Goal: Check status: Check status

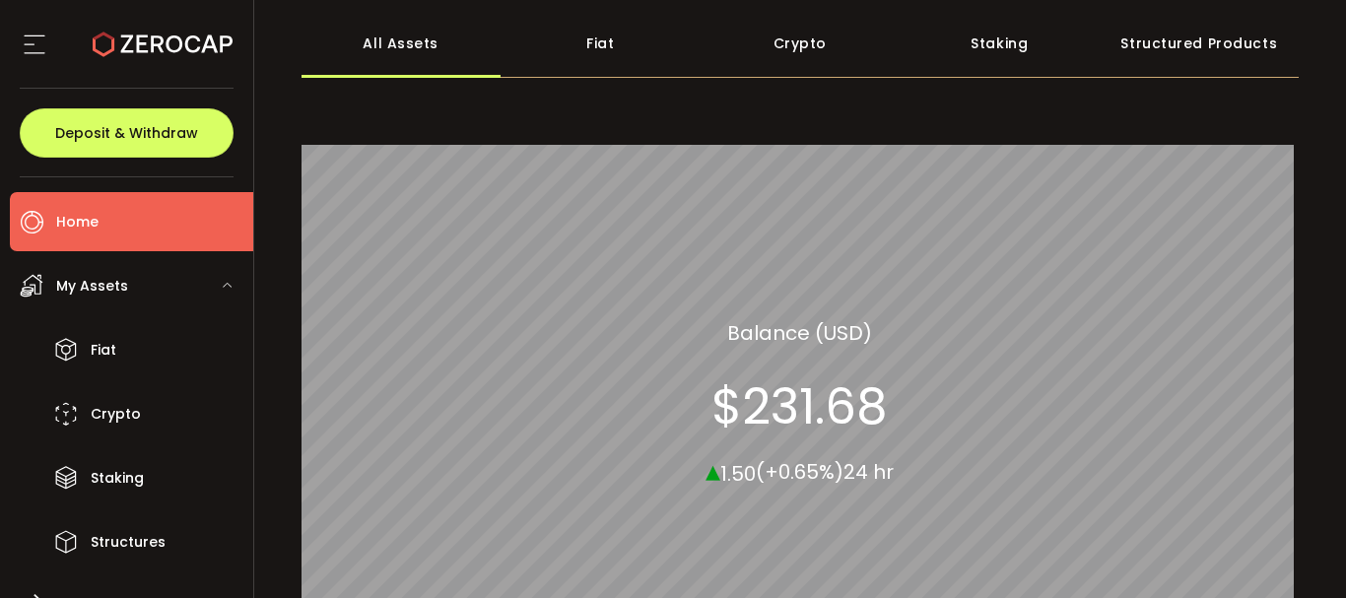
scroll to position [296, 0]
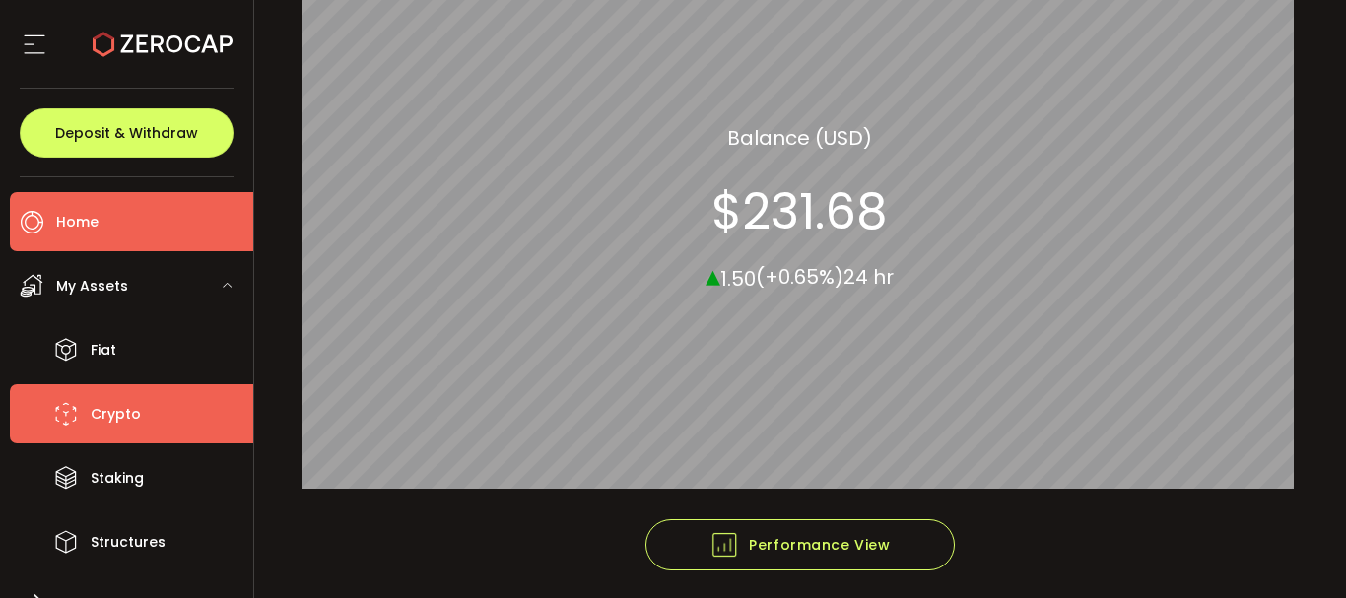
click at [98, 414] on span "Crypto" at bounding box center [116, 414] width 50 height 29
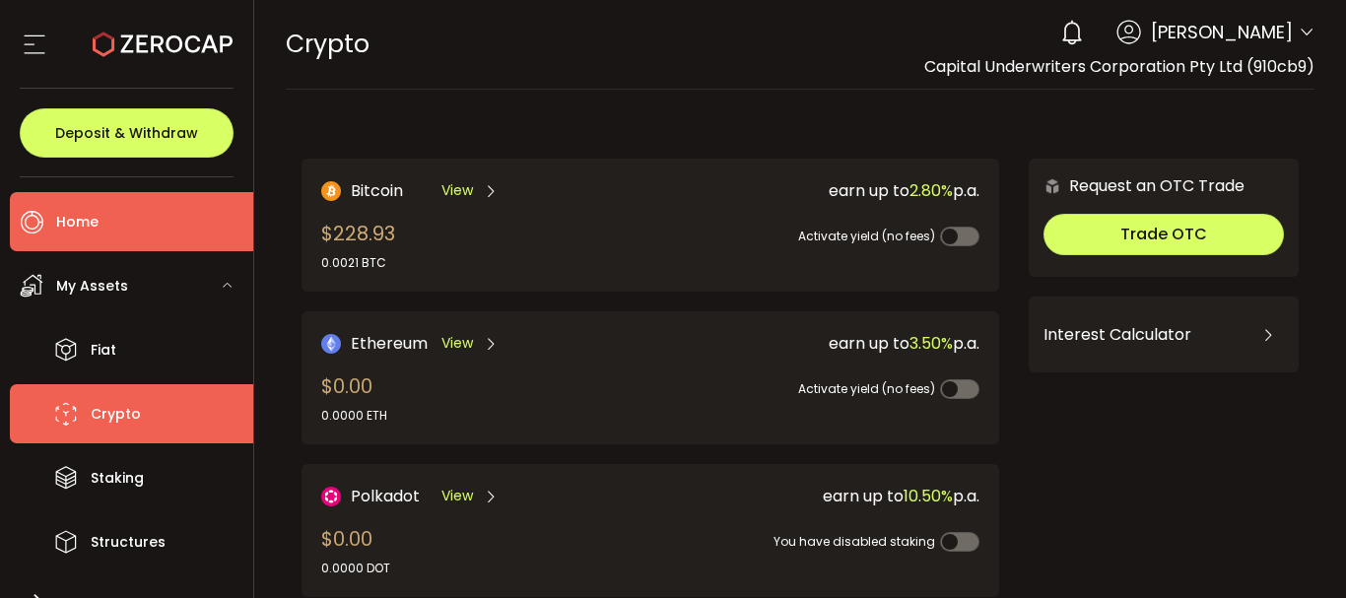
click at [73, 215] on span "Home" at bounding box center [77, 222] width 42 height 29
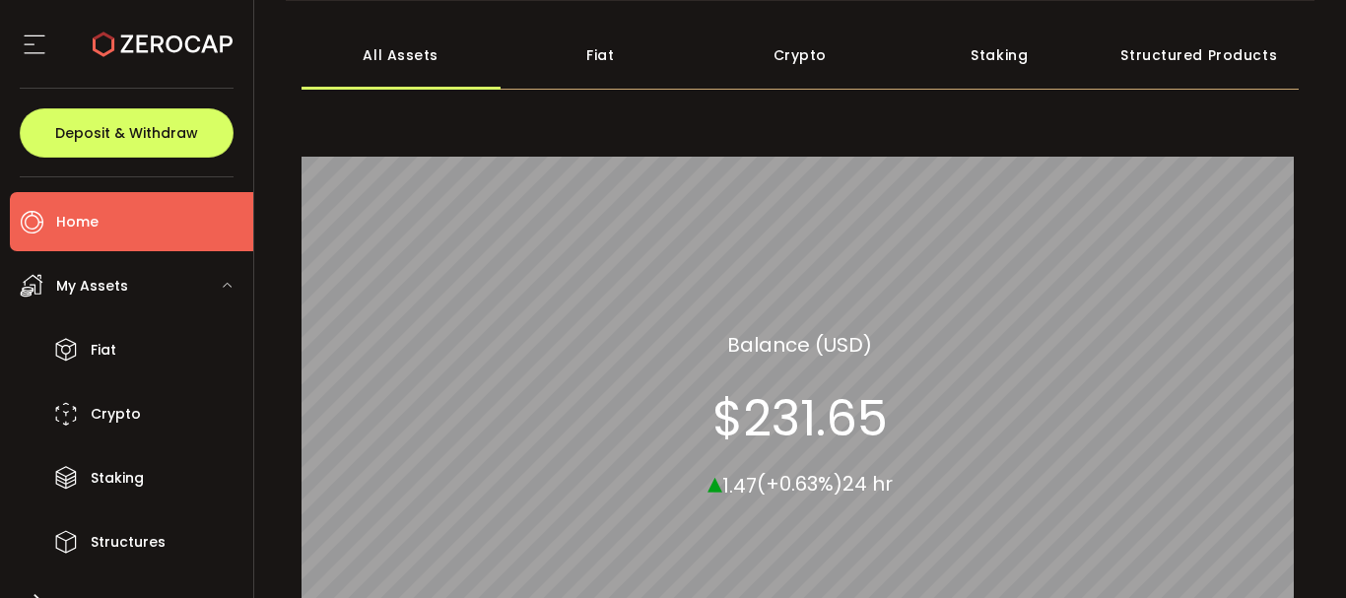
scroll to position [99, 0]
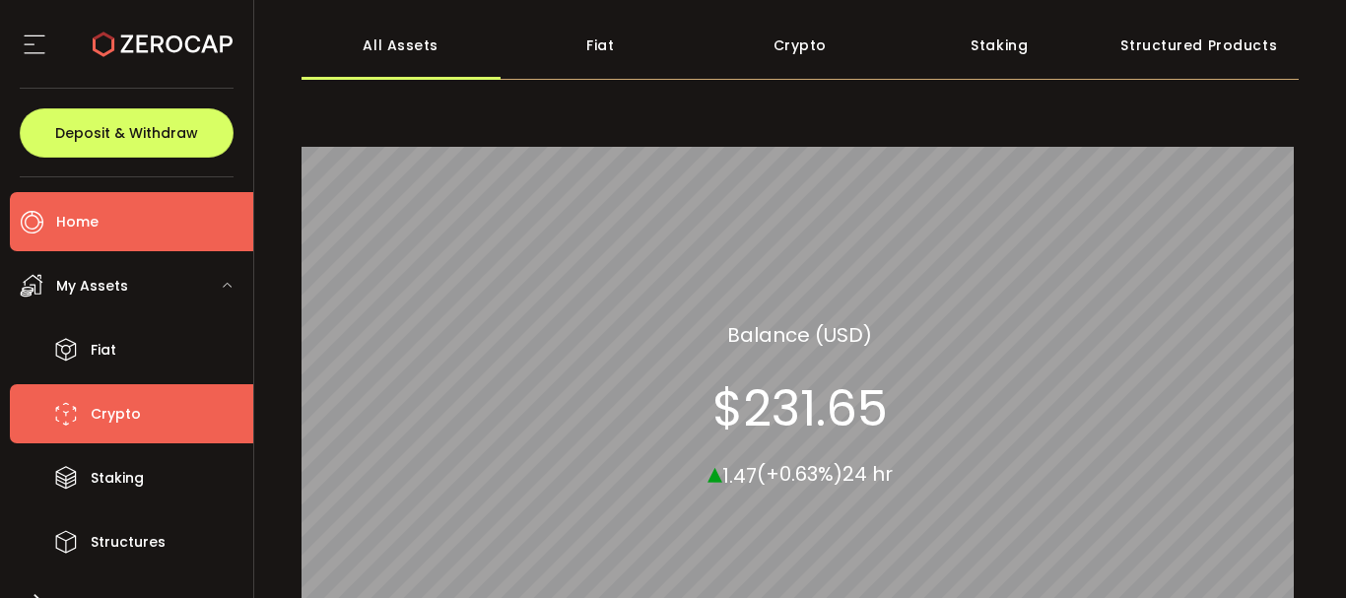
click at [111, 412] on span "Crypto" at bounding box center [116, 414] width 50 height 29
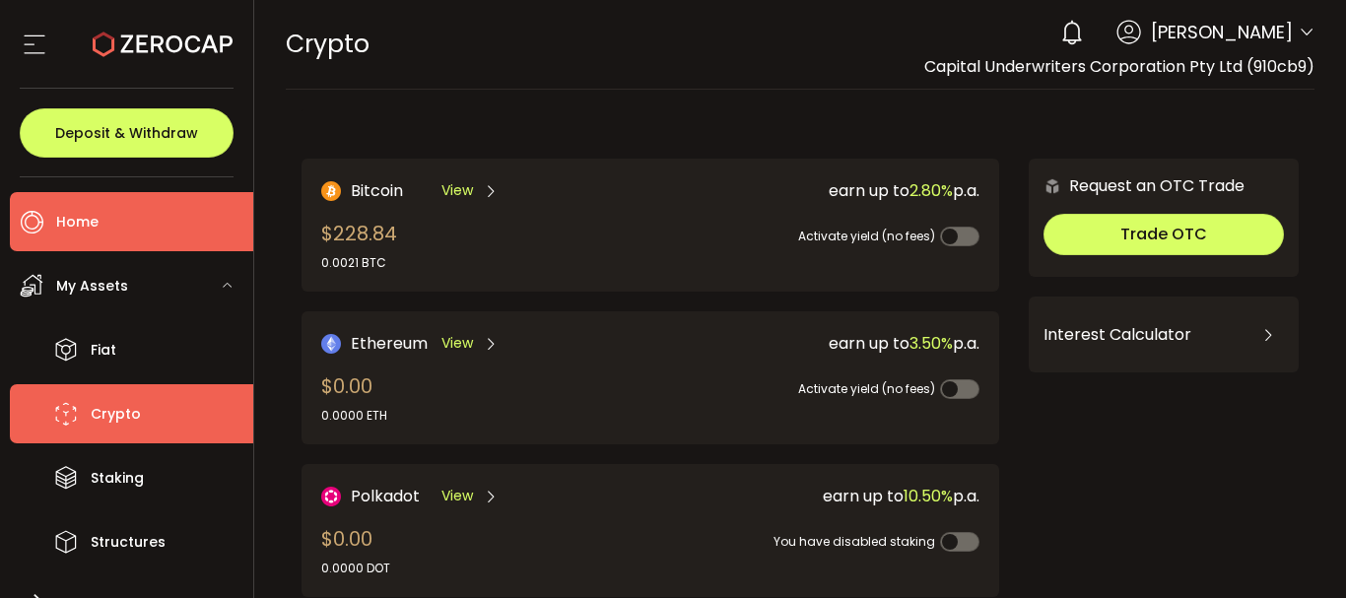
click at [80, 215] on span "Home" at bounding box center [77, 222] width 42 height 29
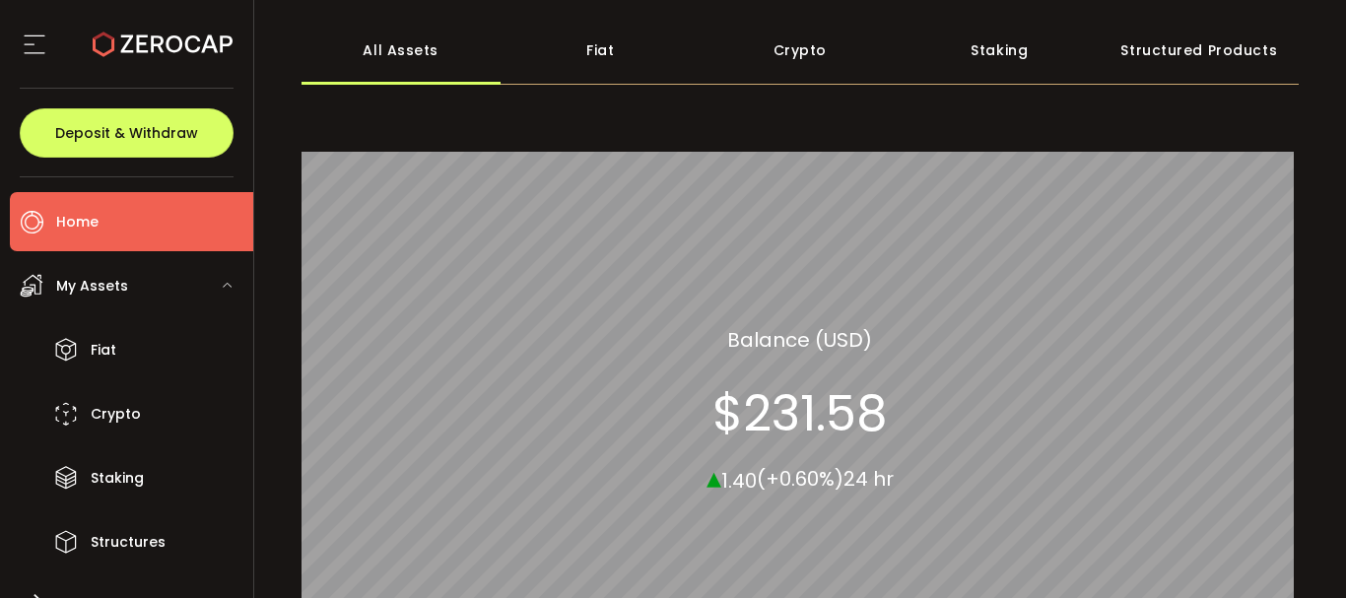
scroll to position [99, 0]
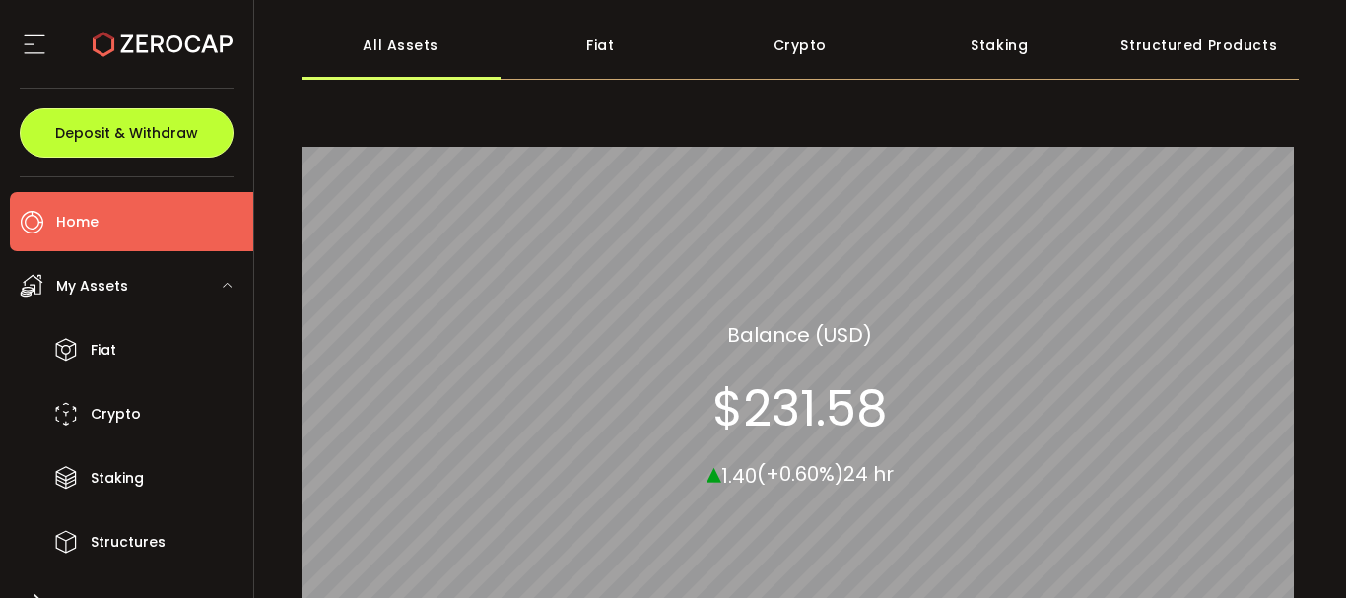
click at [161, 135] on span "Deposit & Withdraw" at bounding box center [126, 133] width 143 height 14
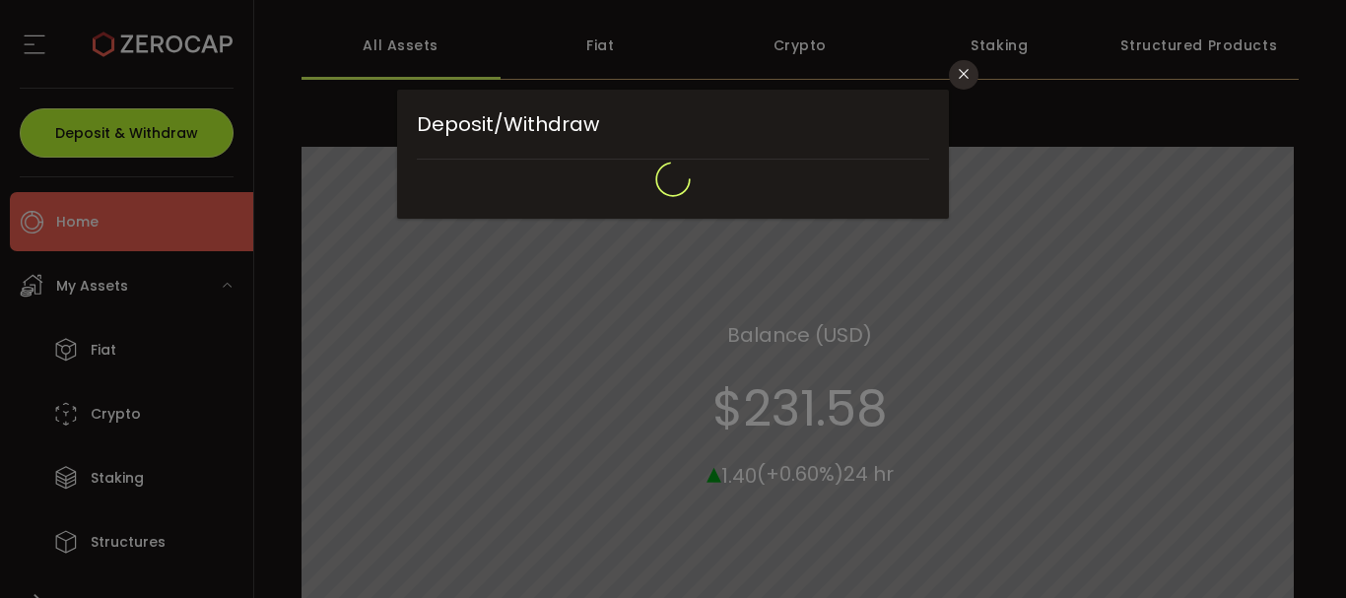
type input "**********"
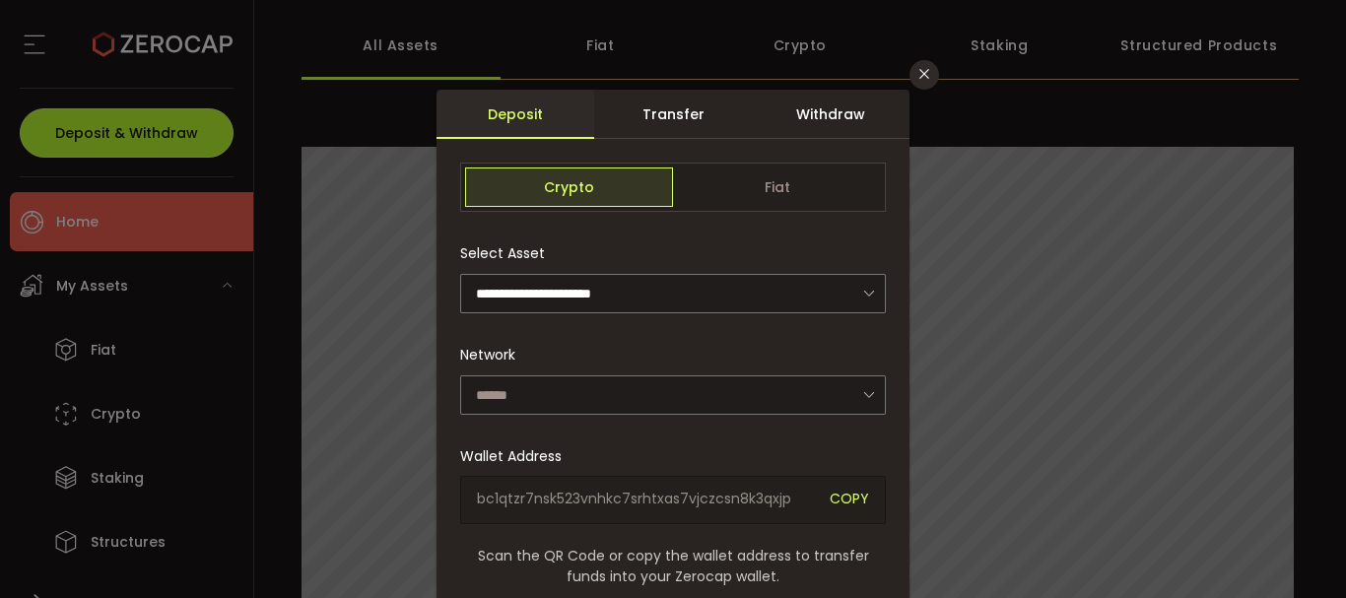
type input "*******"
click at [870, 293] on icon "dialog" at bounding box center [868, 293] width 25 height 40
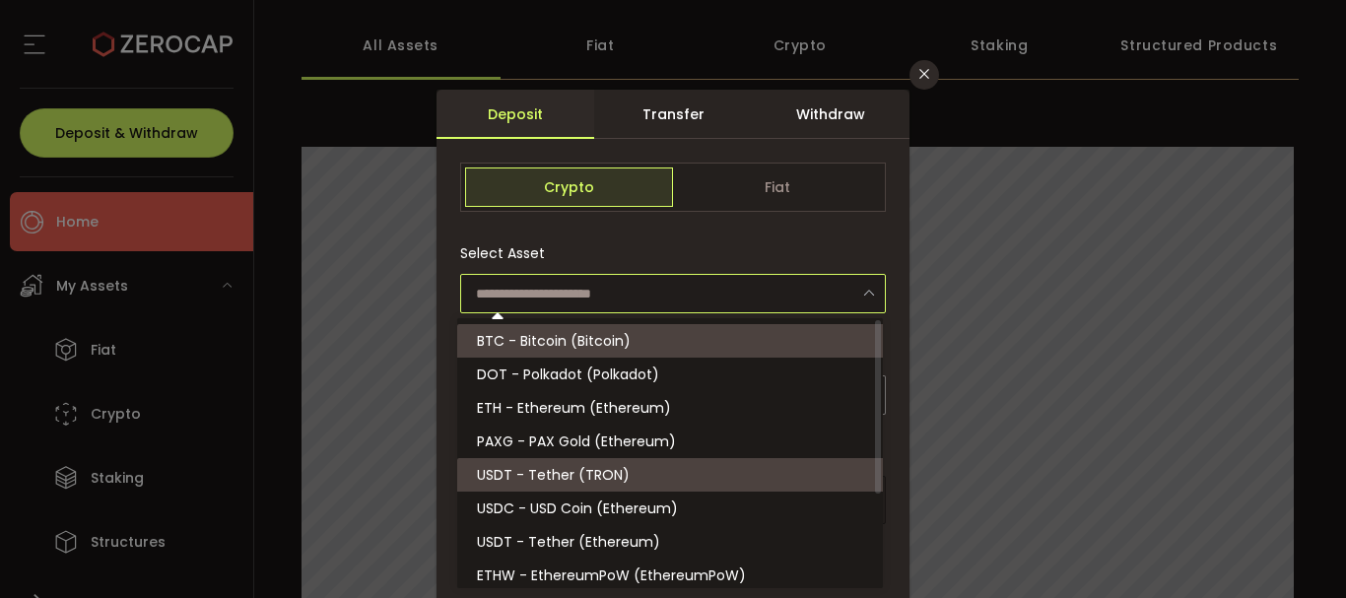
click at [632, 471] on li "USDT - Tether (TRON)" at bounding box center [673, 474] width 432 height 33
type input "**********"
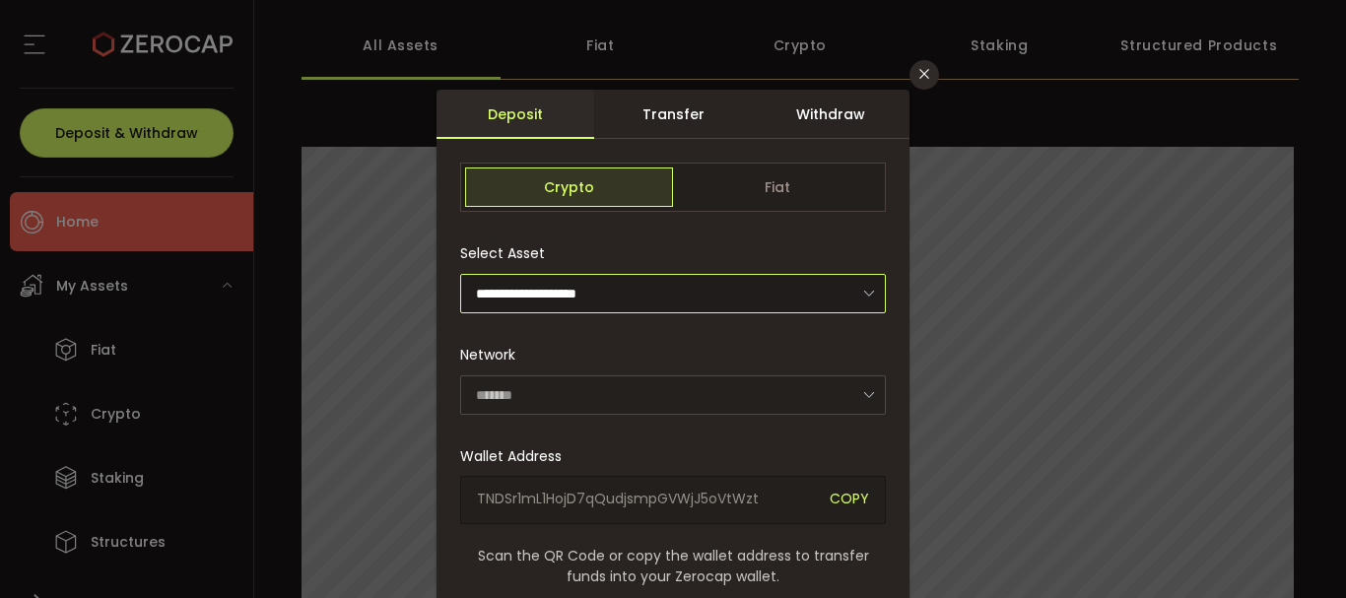
type input "****"
click at [45, 216] on div "**********" at bounding box center [673, 299] width 1346 height 598
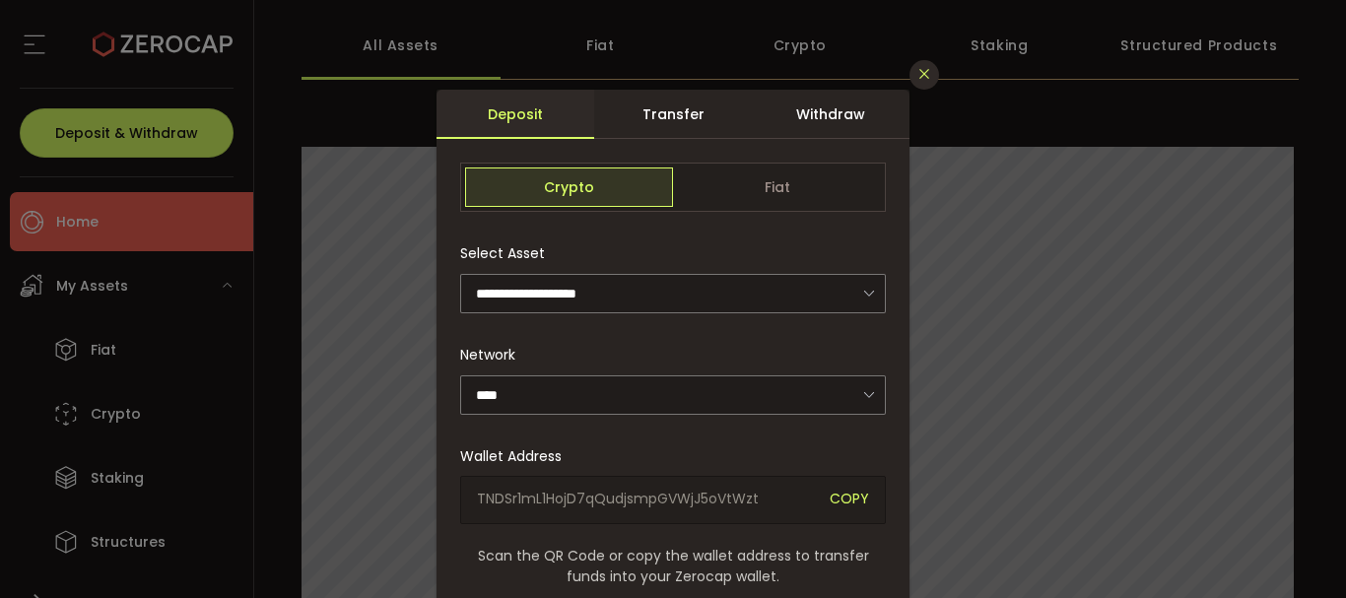
click at [925, 74] on icon "Close" at bounding box center [924, 74] width 16 height 16
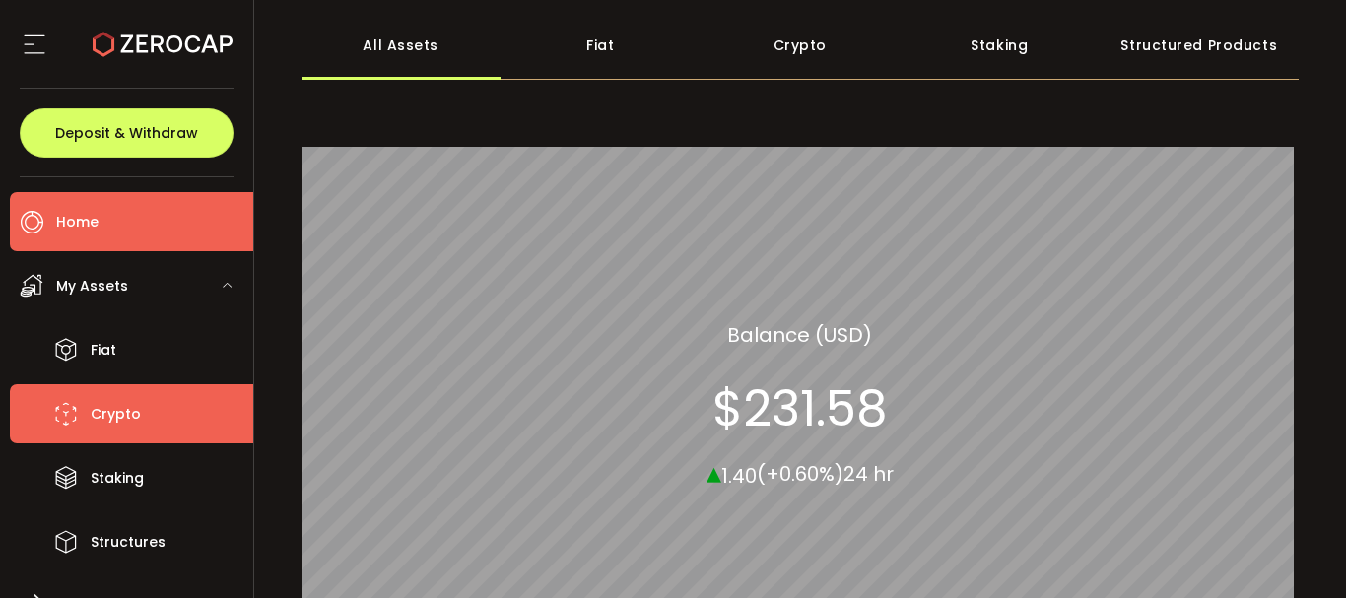
click at [88, 416] on li "Crypto" at bounding box center [131, 413] width 243 height 59
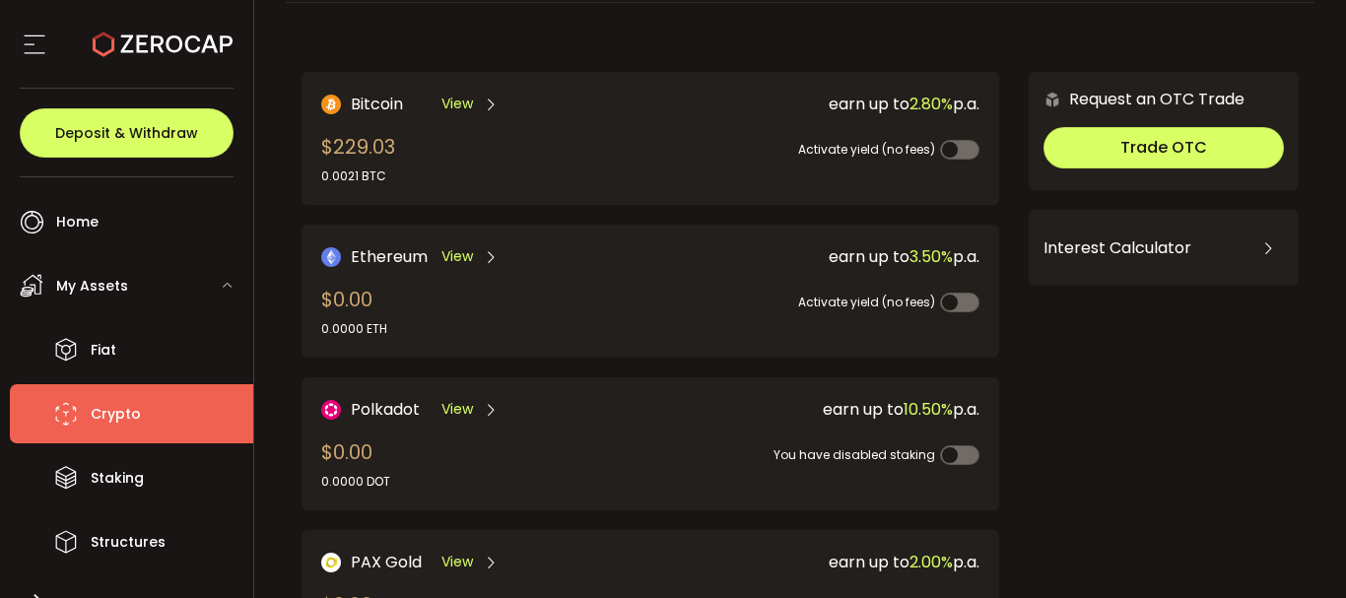
scroll to position [81, 0]
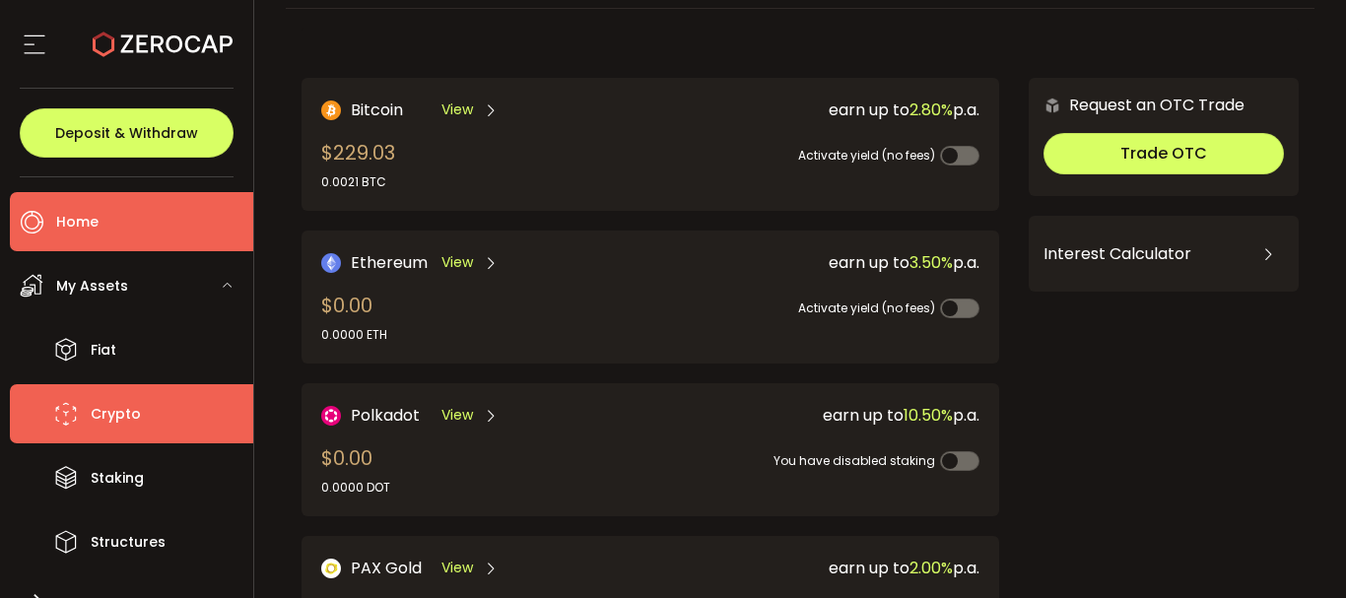
click at [67, 225] on span "Home" at bounding box center [77, 222] width 42 height 29
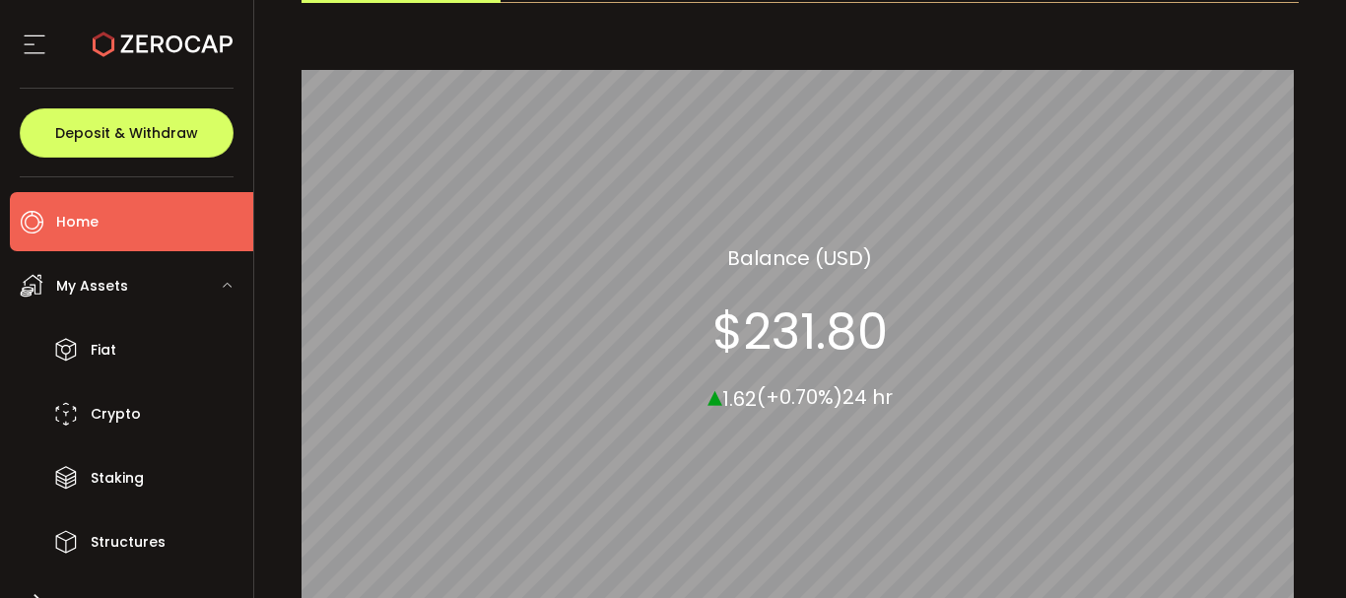
scroll to position [372, 0]
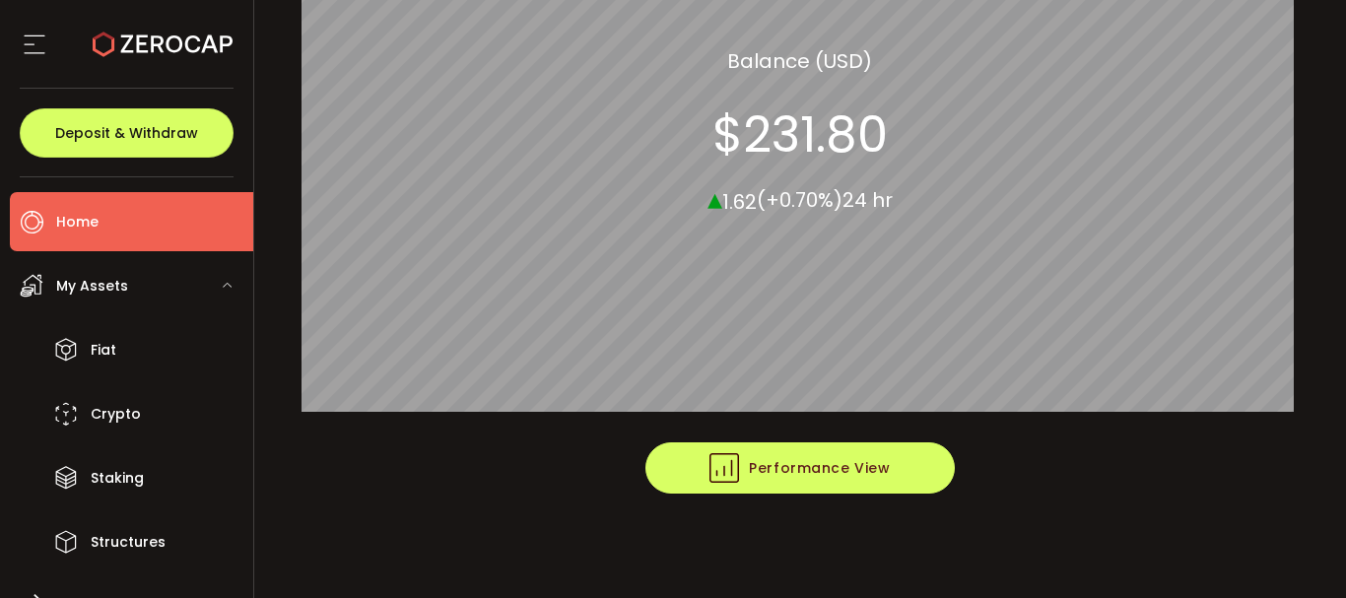
click at [803, 470] on span "Performance View" at bounding box center [799, 468] width 180 height 30
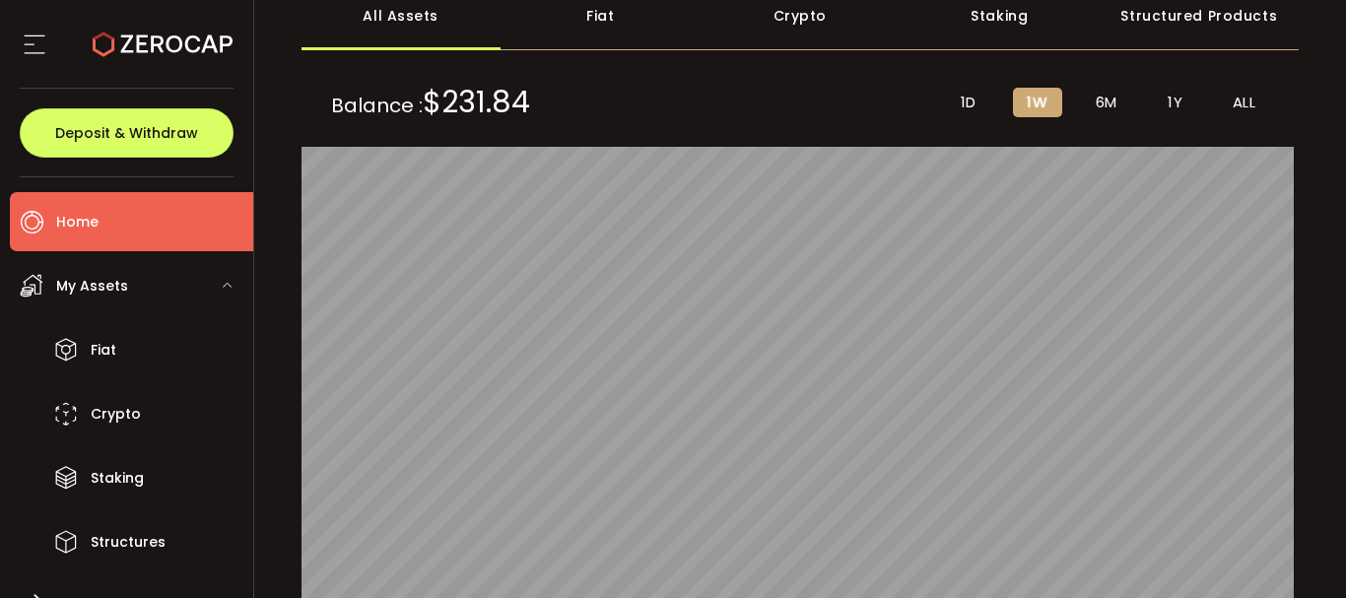
scroll to position [0, 0]
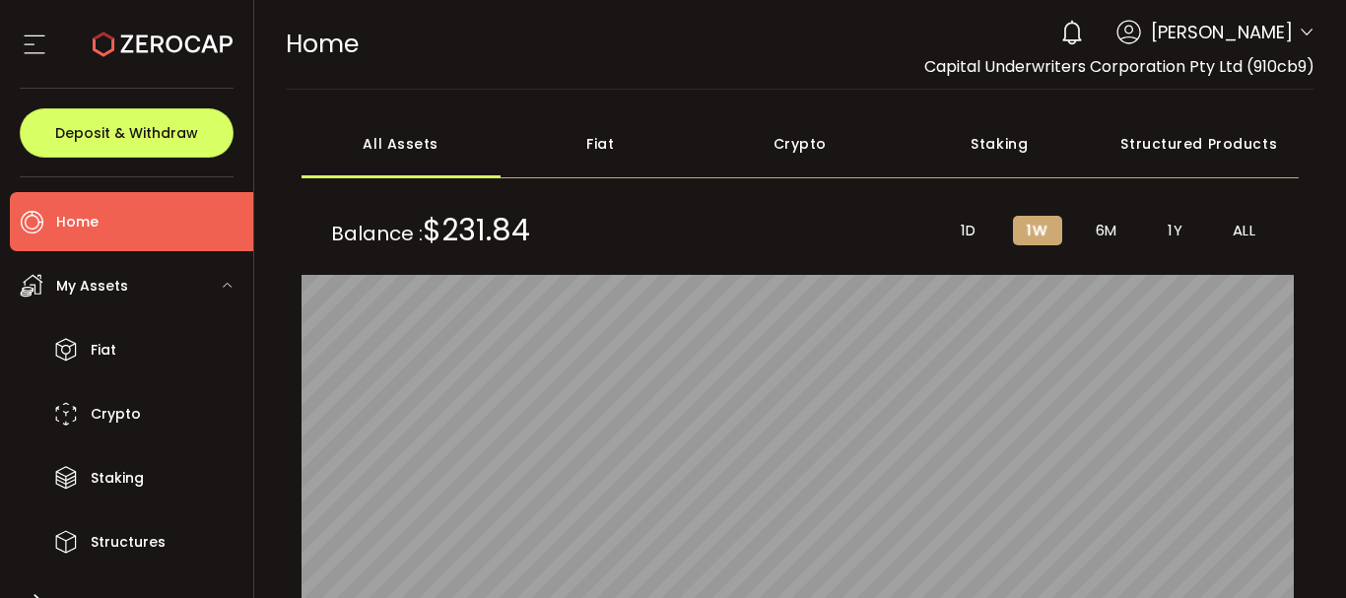
click at [86, 206] on li "Home" at bounding box center [131, 221] width 243 height 59
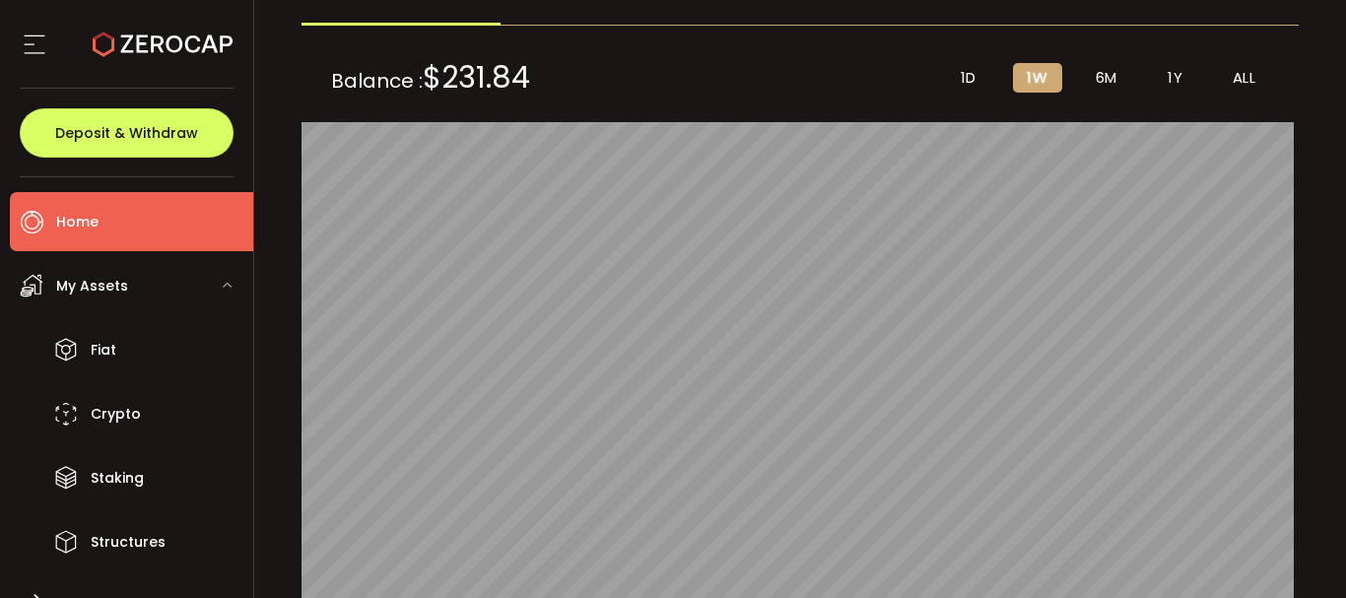
scroll to position [296, 0]
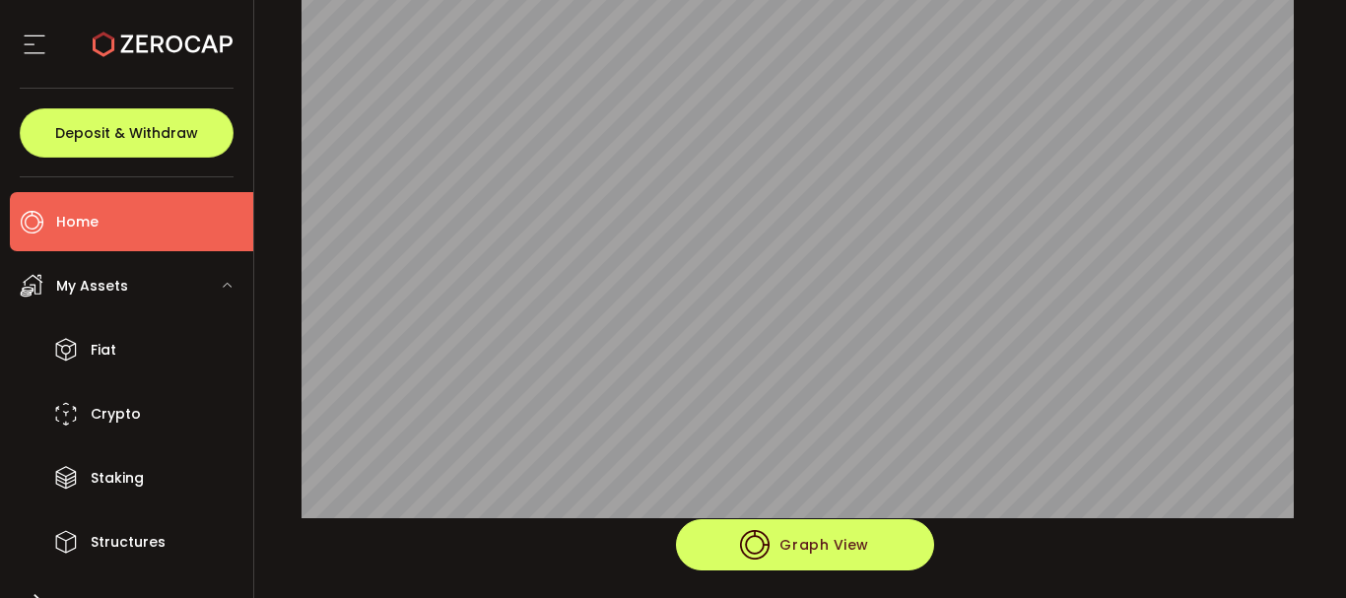
click at [716, 528] on button "Graph View" at bounding box center [805, 544] width 258 height 51
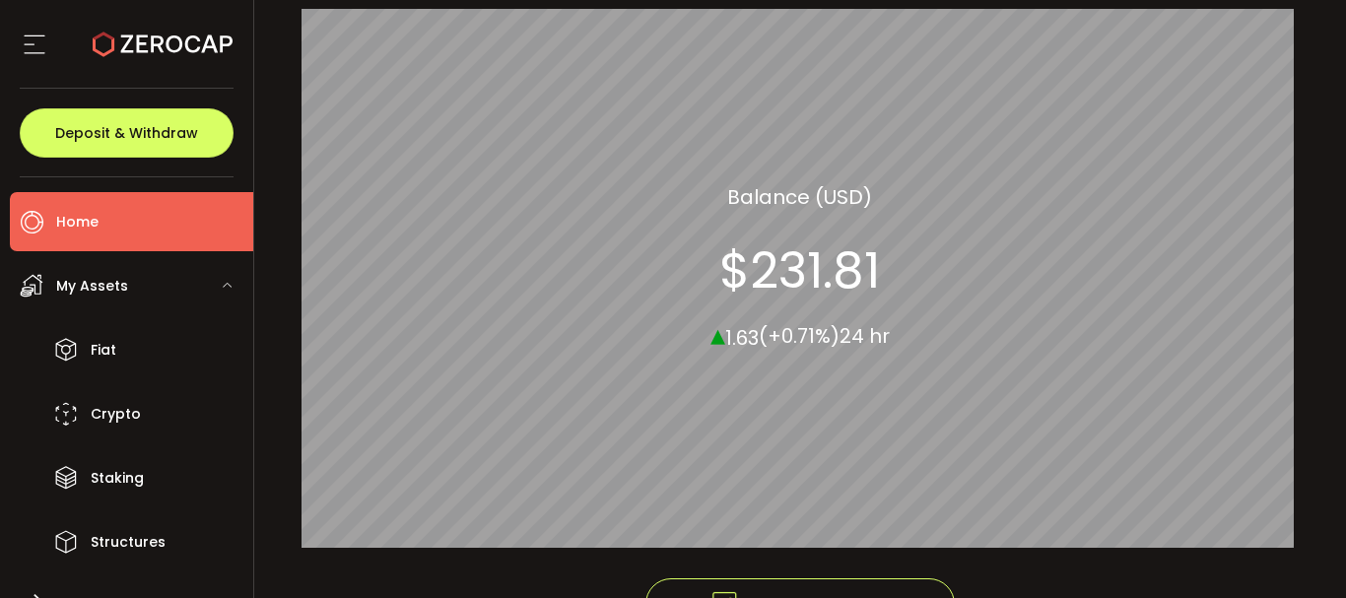
scroll to position [197, 0]
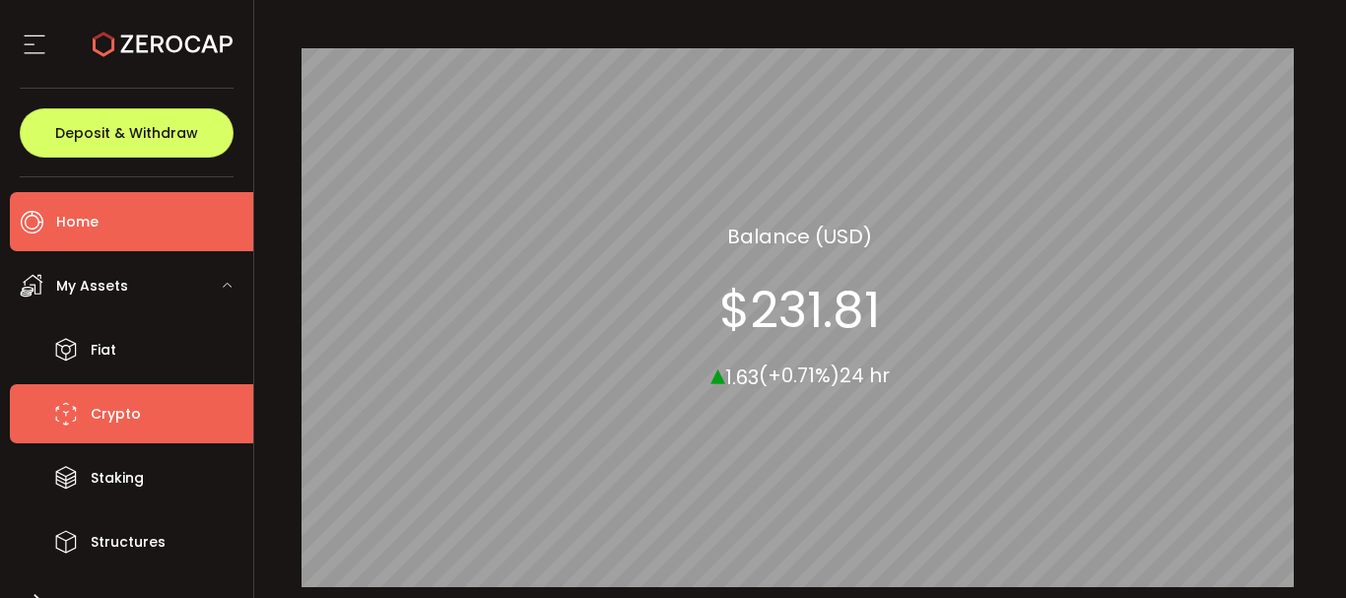
click at [77, 414] on icon at bounding box center [66, 414] width 30 height 30
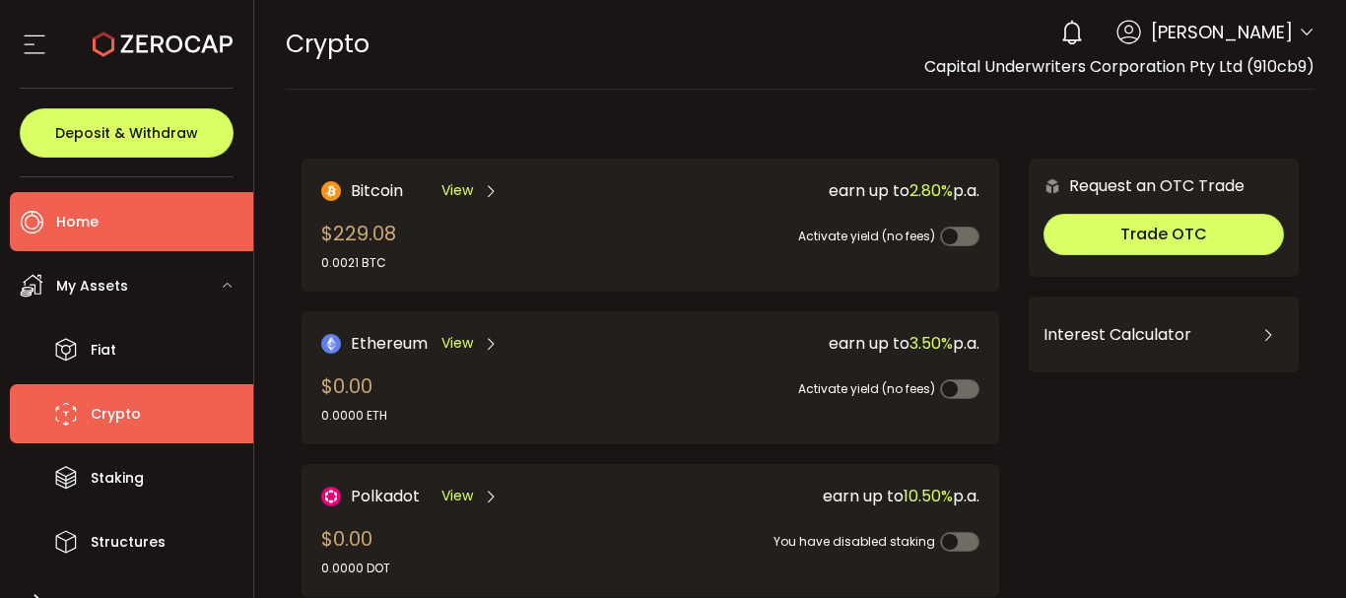
click at [90, 224] on span "Home" at bounding box center [77, 222] width 42 height 29
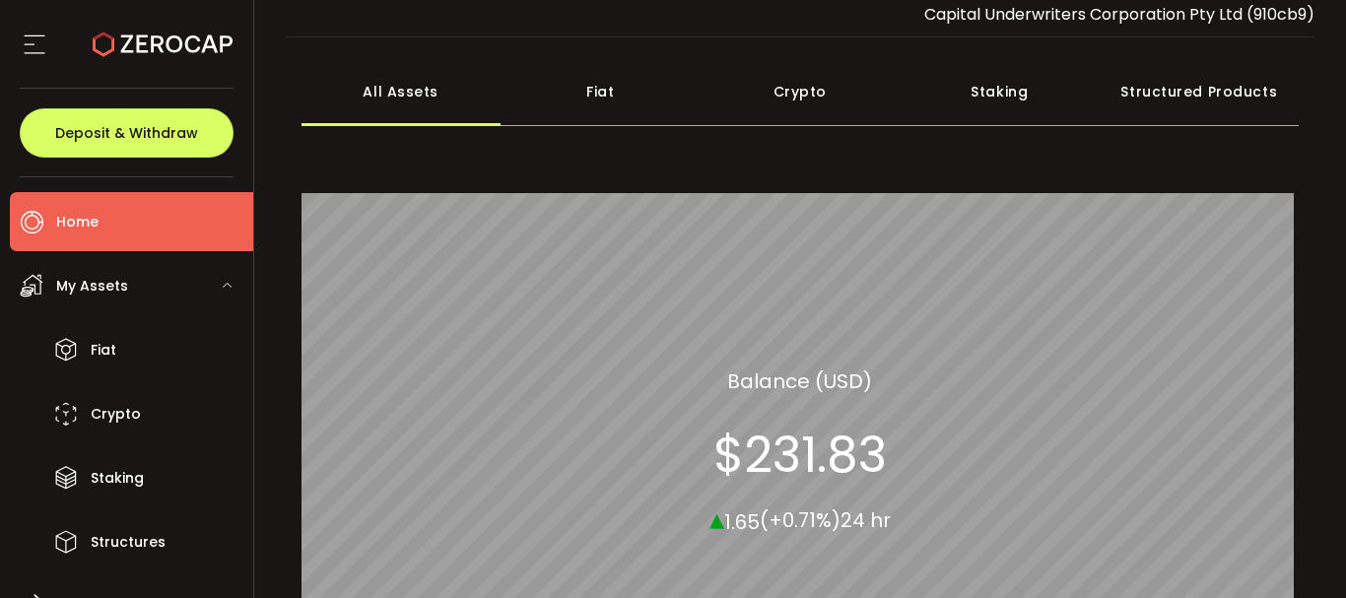
scroll to position [99, 0]
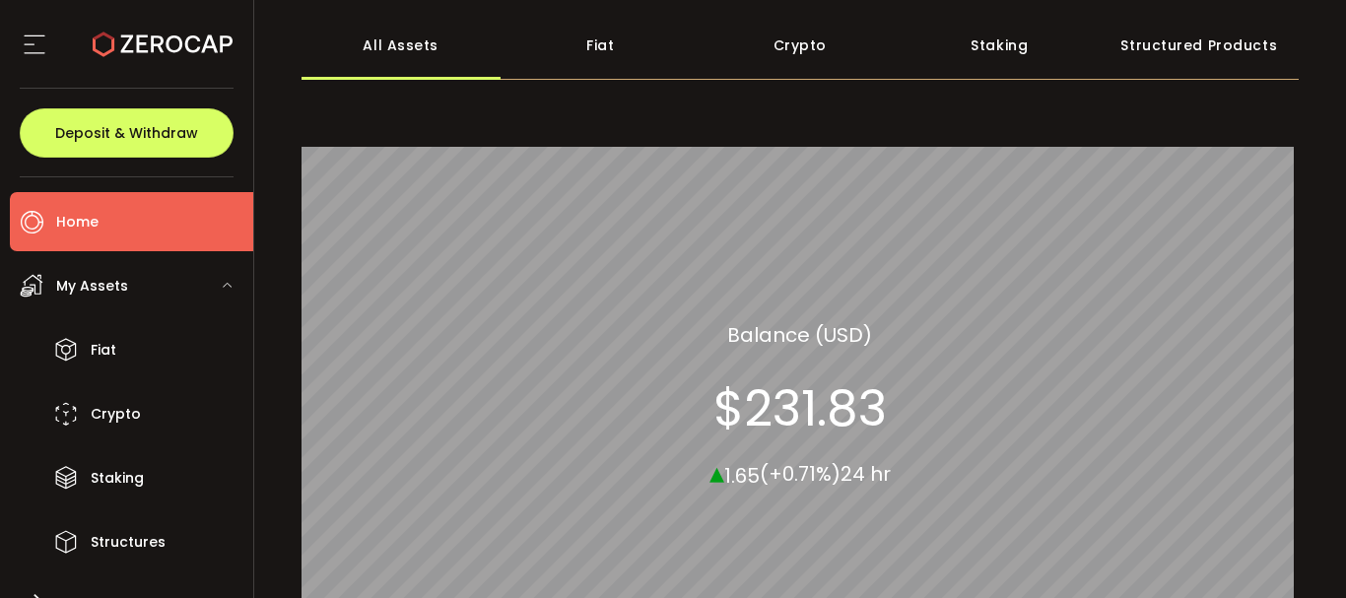
click at [804, 50] on div "Crypto" at bounding box center [800, 45] width 200 height 69
click at [597, 39] on div "Fiat" at bounding box center [600, 45] width 200 height 69
click at [415, 40] on div "All Assets" at bounding box center [401, 45] width 200 height 69
click at [588, 48] on div "Fiat" at bounding box center [600, 45] width 200 height 69
click at [786, 57] on div "Crypto" at bounding box center [800, 45] width 200 height 69
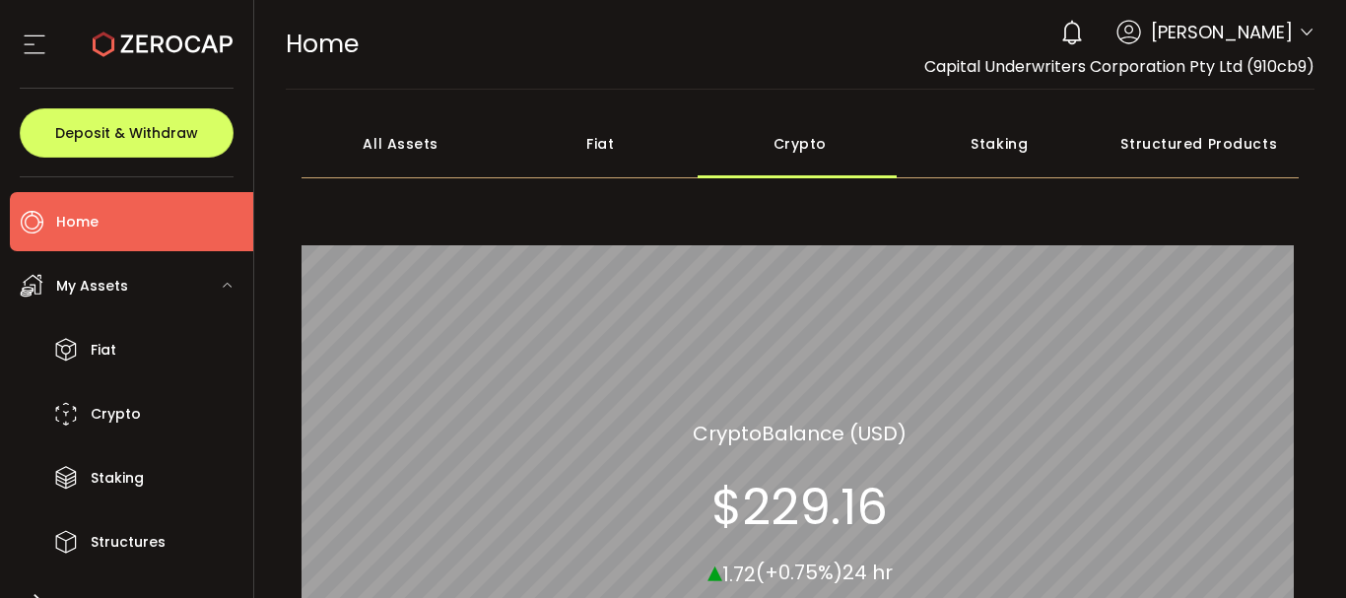
click at [414, 140] on div "All Assets" at bounding box center [401, 143] width 200 height 69
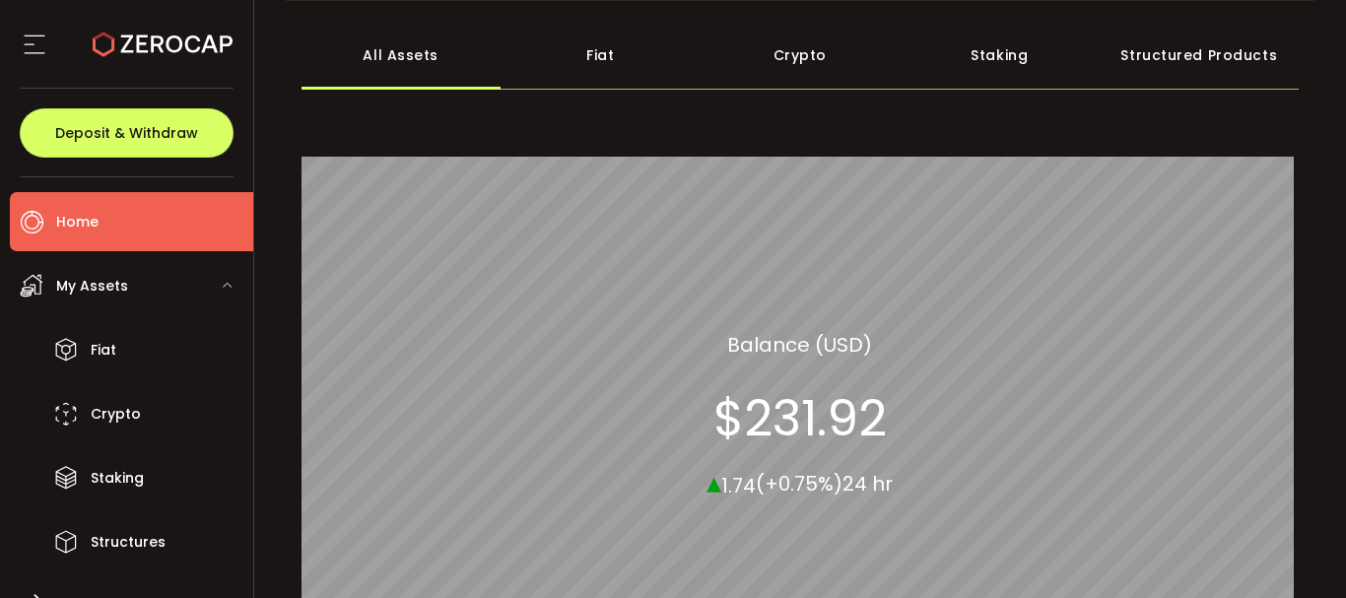
scroll to position [99, 0]
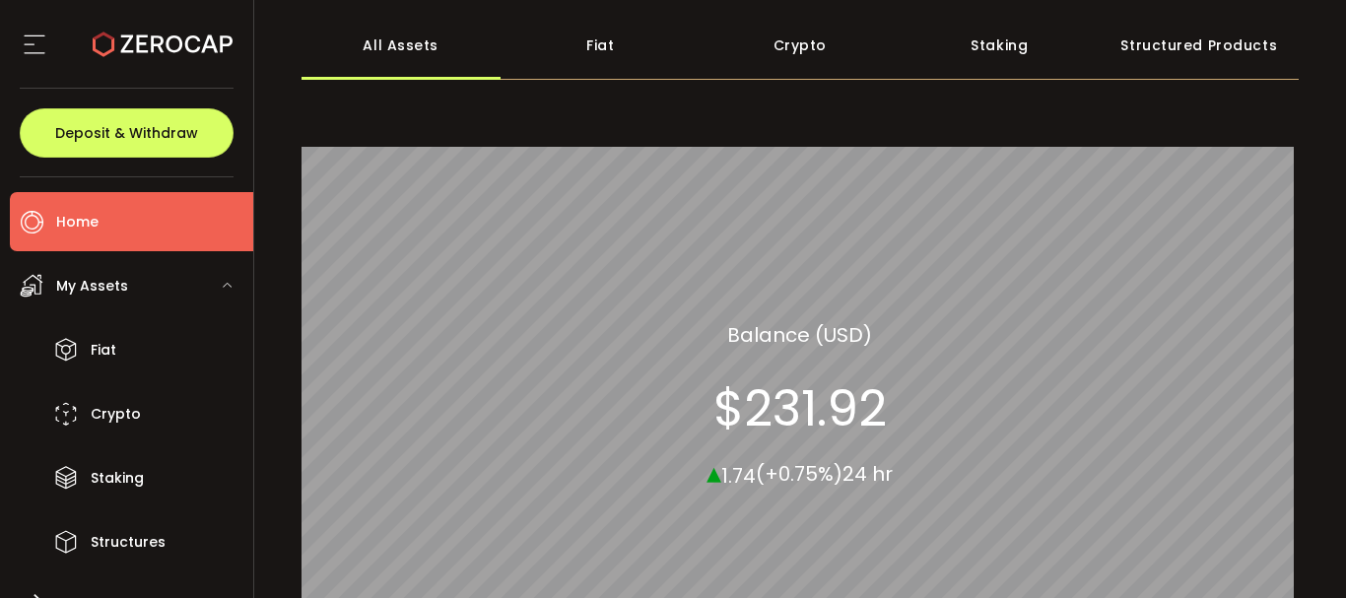
click at [981, 41] on div "Staking" at bounding box center [999, 45] width 200 height 69
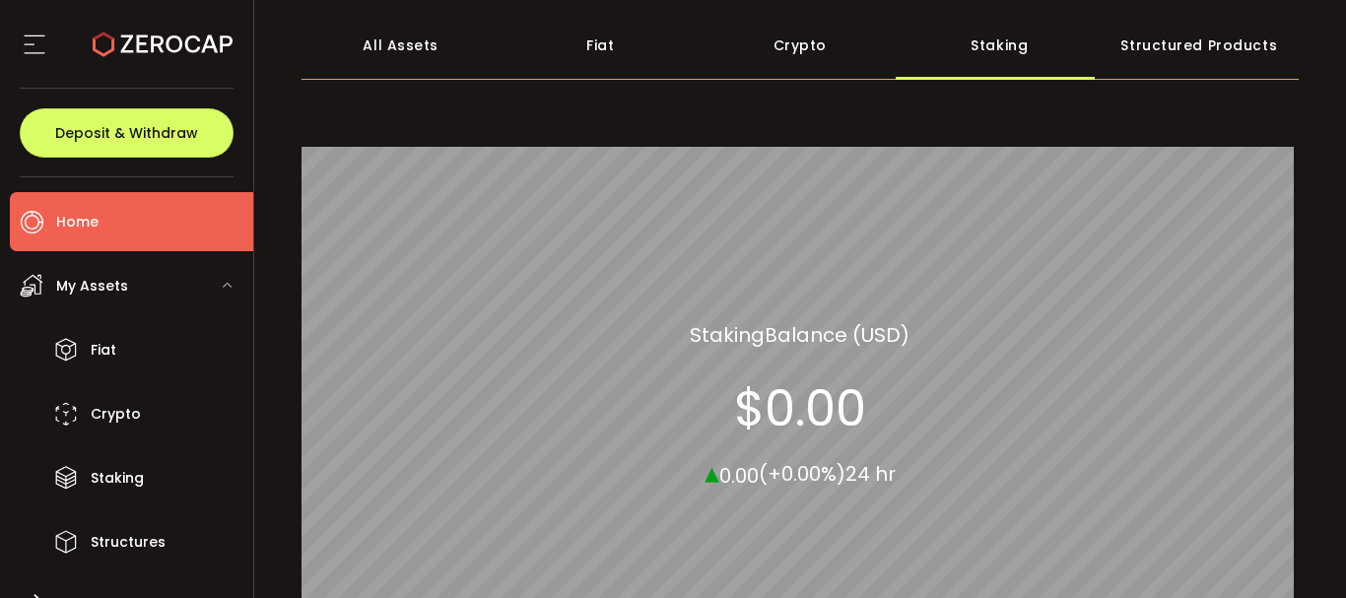
click at [1206, 35] on div "Structured Products" at bounding box center [1199, 45] width 200 height 69
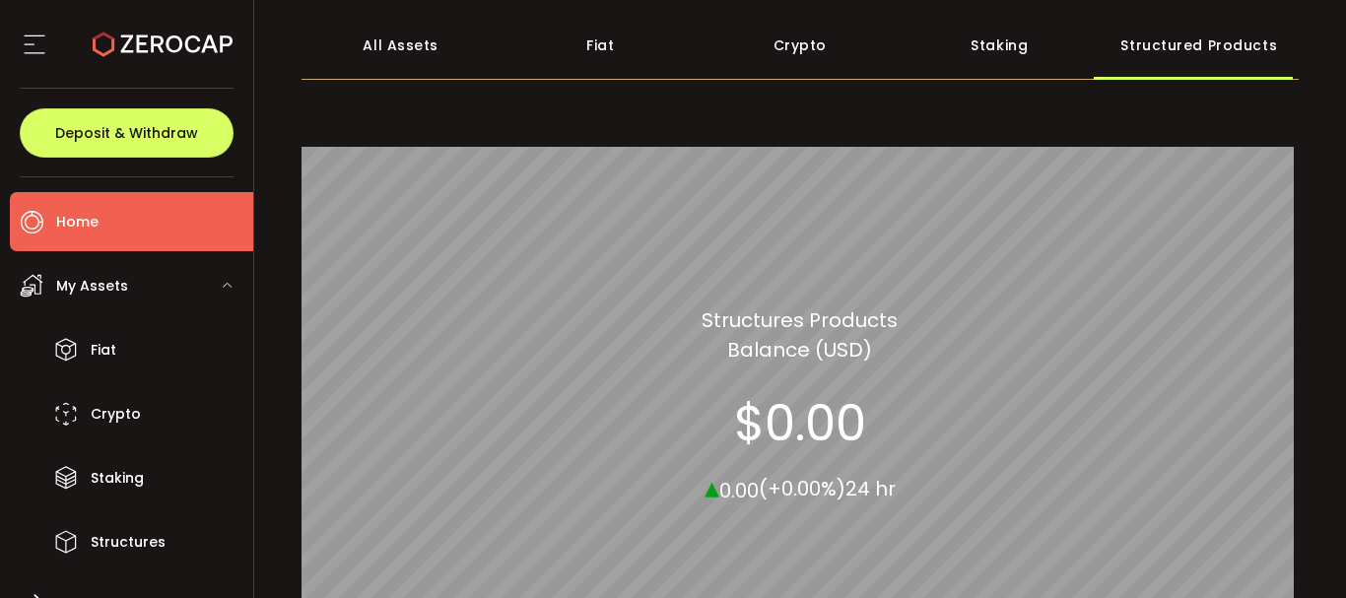
click at [786, 51] on div "Crypto" at bounding box center [800, 45] width 200 height 69
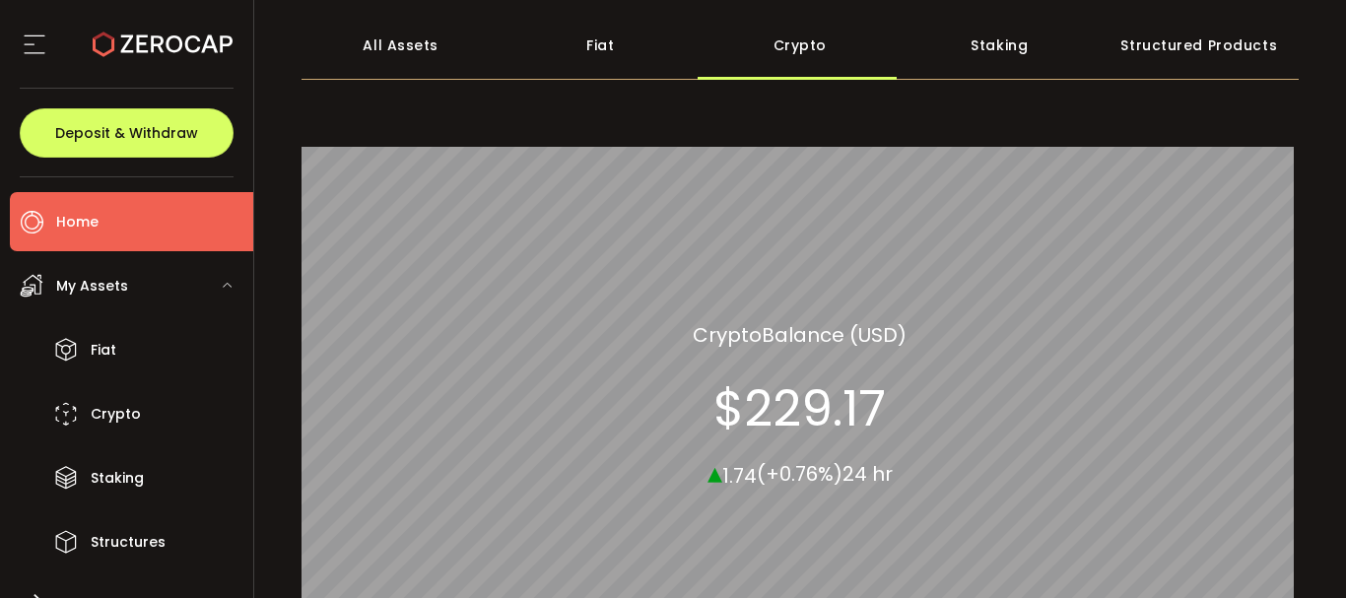
click at [612, 46] on div "Fiat" at bounding box center [600, 45] width 200 height 69
click at [396, 45] on div "All Assets" at bounding box center [401, 45] width 200 height 69
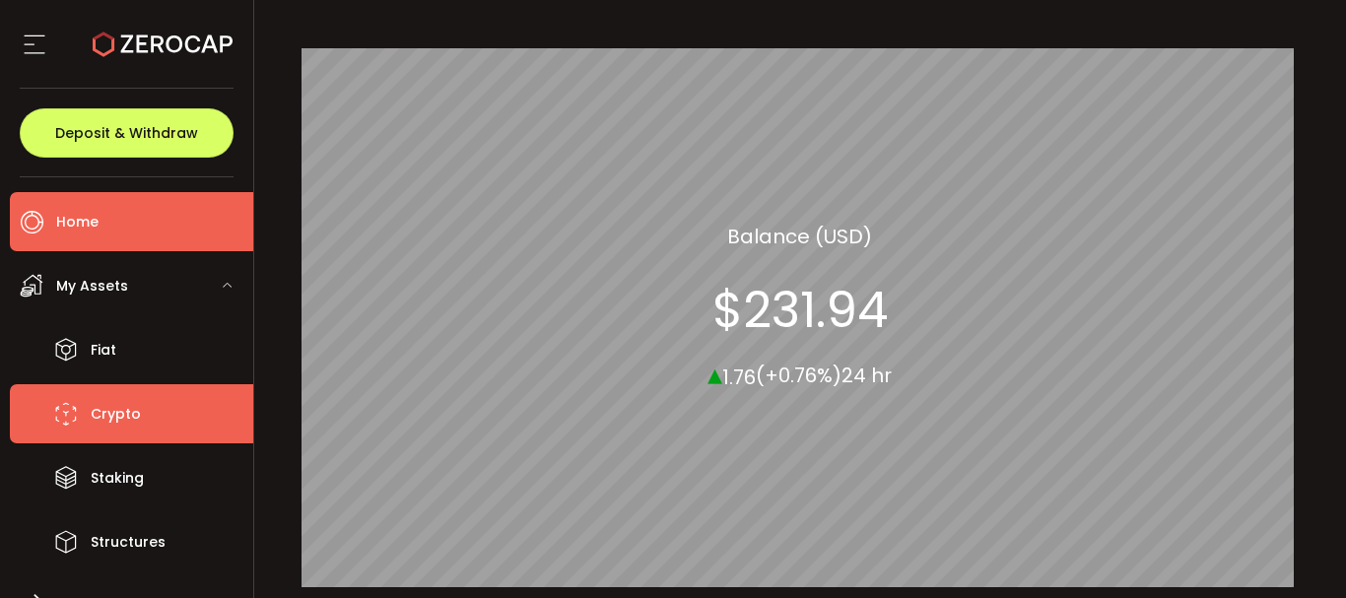
click at [113, 420] on span "Crypto" at bounding box center [116, 414] width 50 height 29
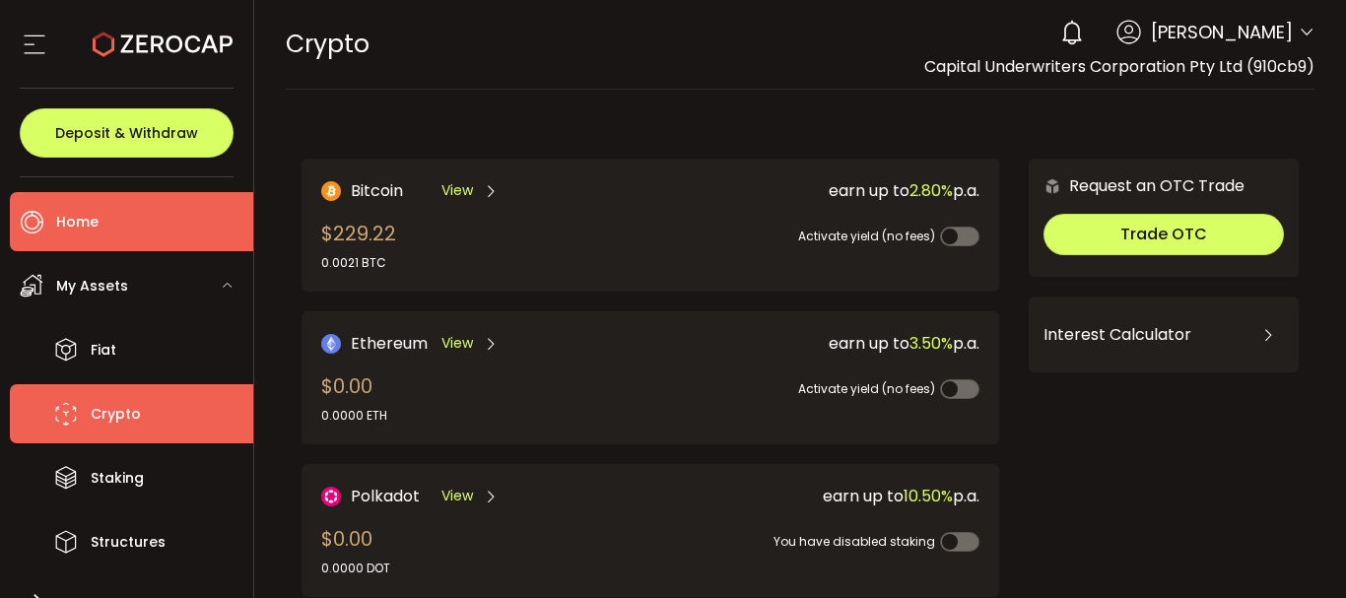
click at [83, 240] on li "Home" at bounding box center [131, 221] width 243 height 59
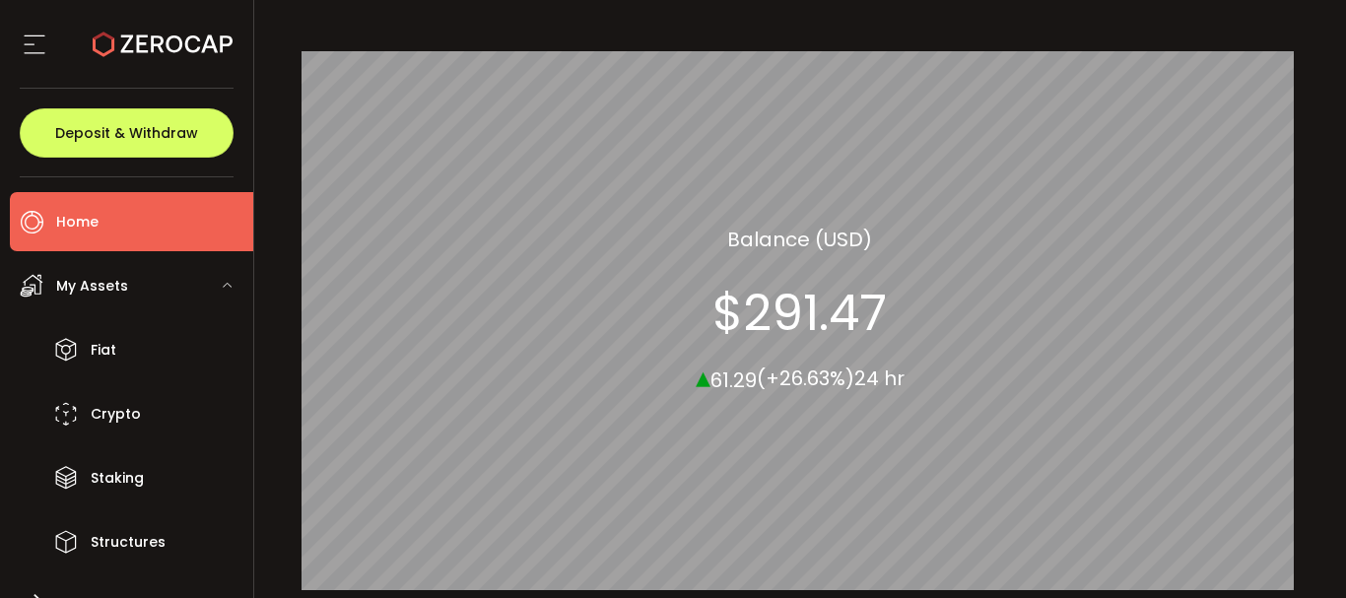
scroll to position [197, 0]
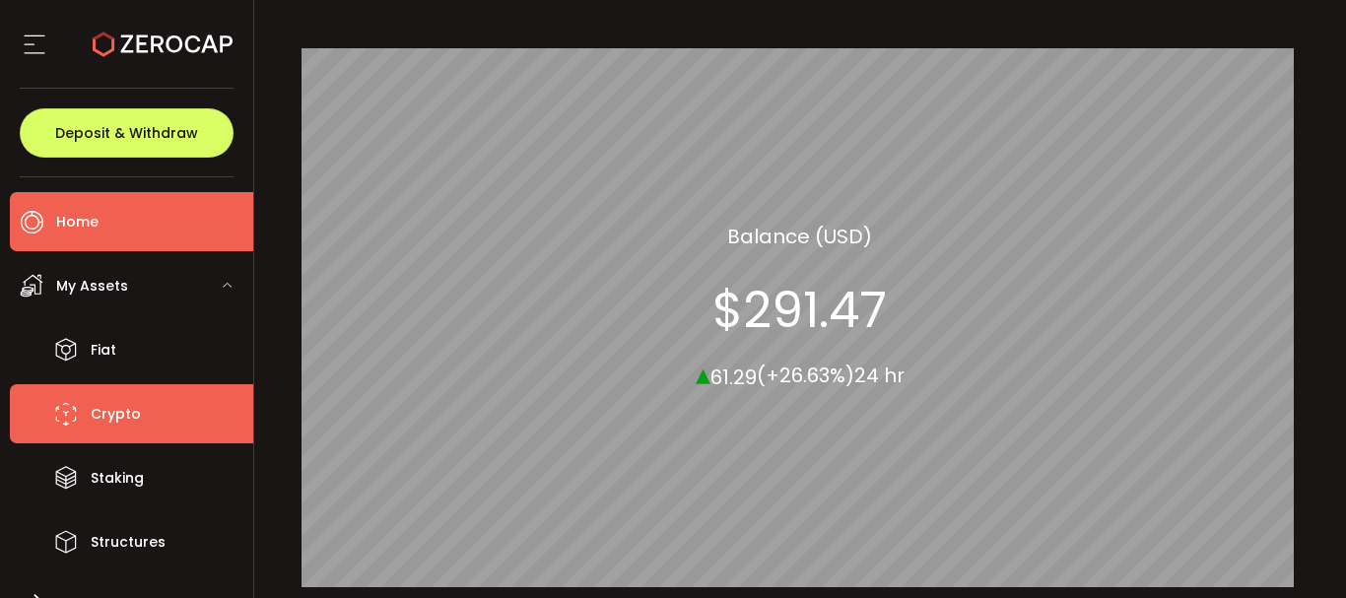
click at [96, 425] on span "Crypto" at bounding box center [116, 414] width 50 height 29
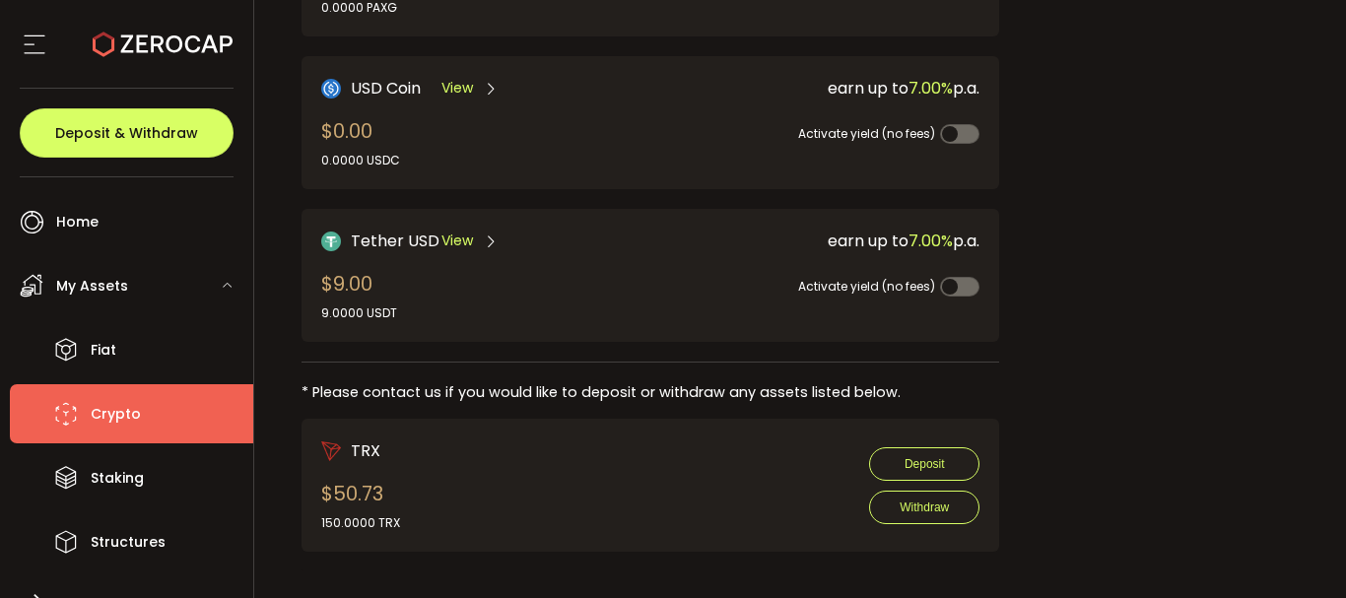
scroll to position [726, 0]
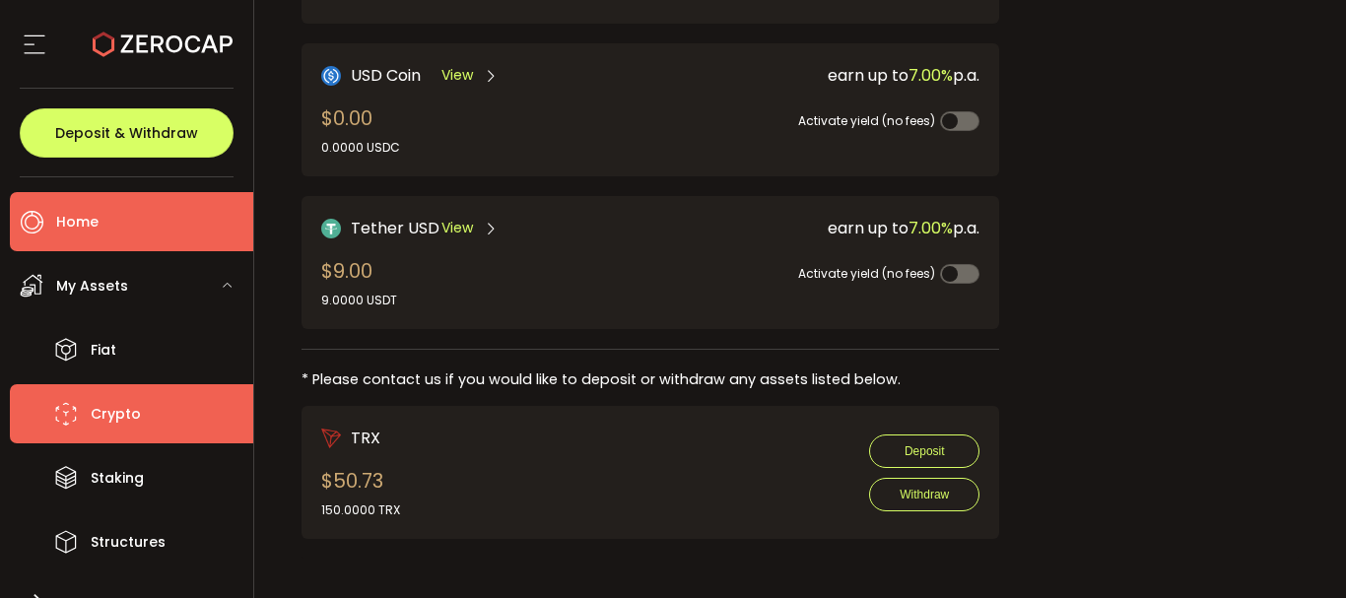
click at [73, 220] on span "Home" at bounding box center [77, 222] width 42 height 29
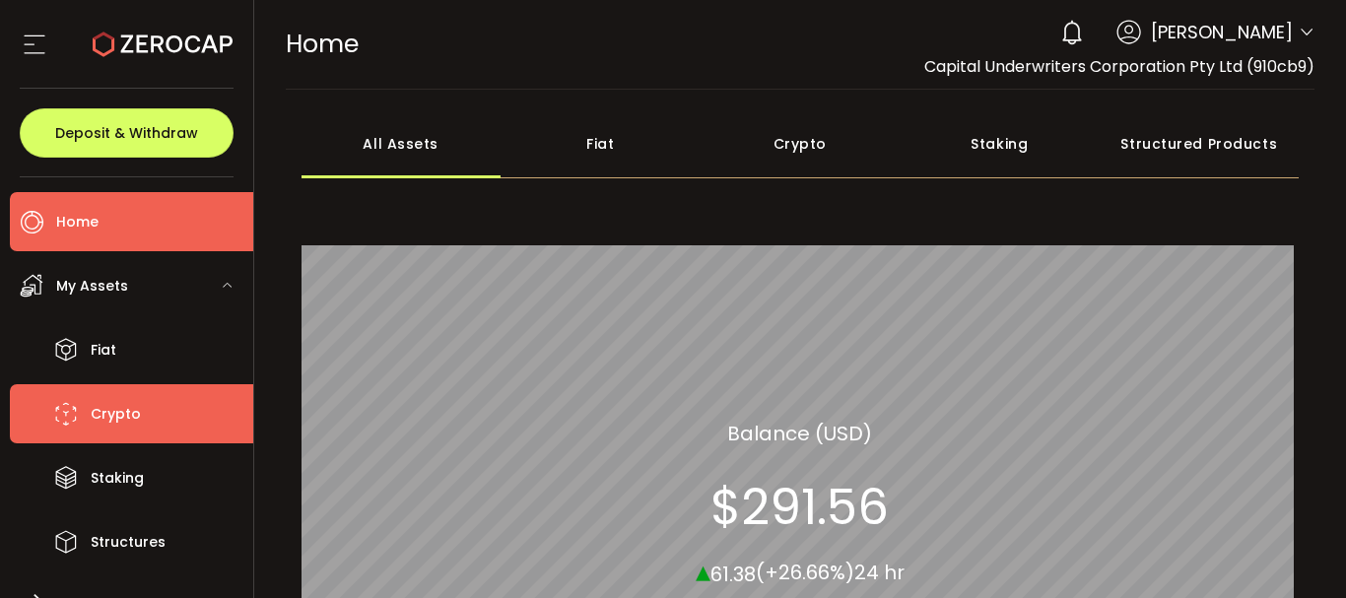
click at [157, 414] on li "Crypto" at bounding box center [131, 413] width 243 height 59
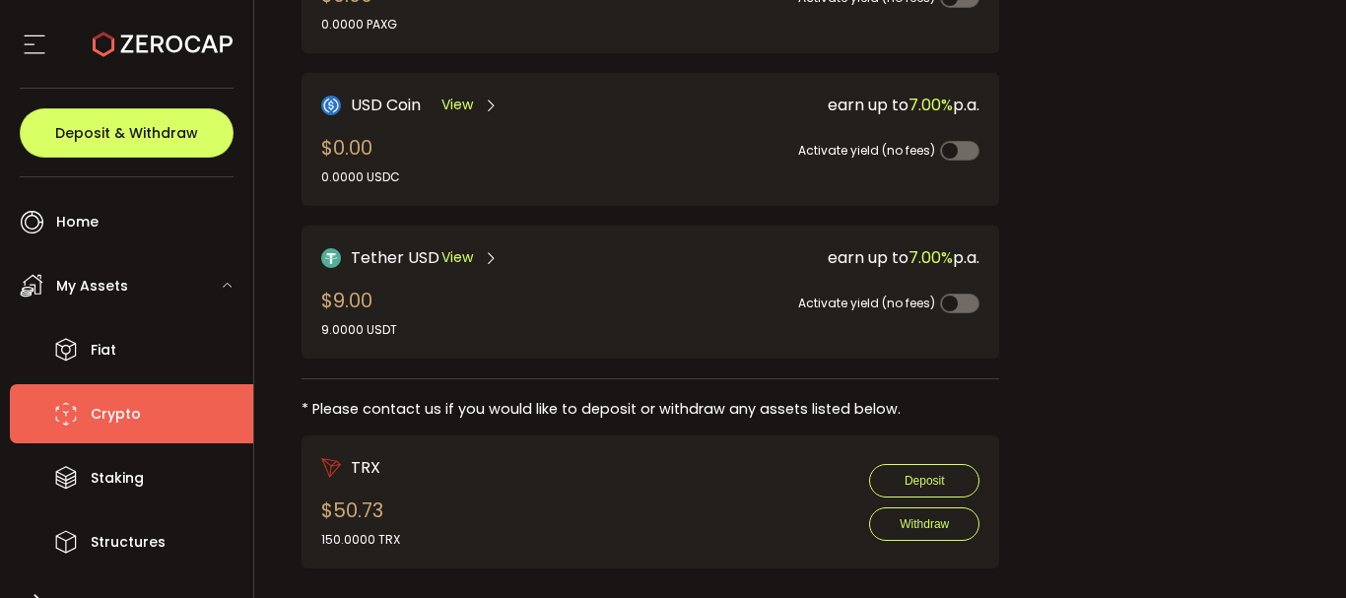
scroll to position [628, 0]
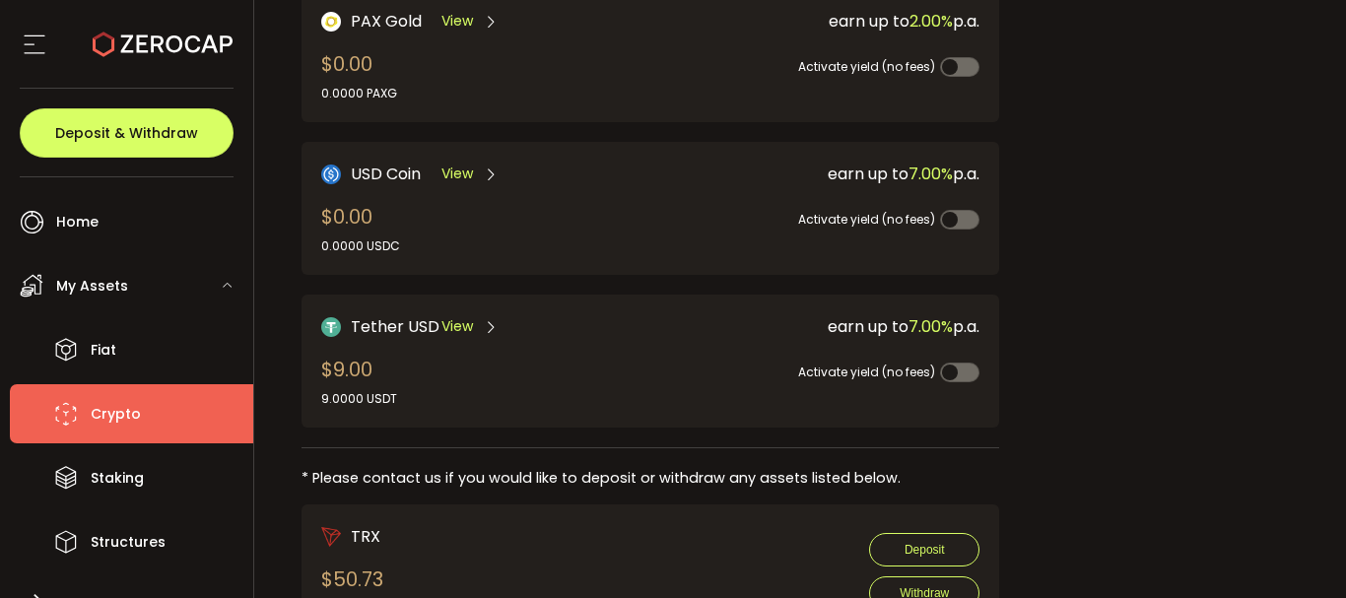
click at [407, 376] on div "Tether USD View $9.00 9.0000 USDT" at bounding box center [469, 361] width 297 height 94
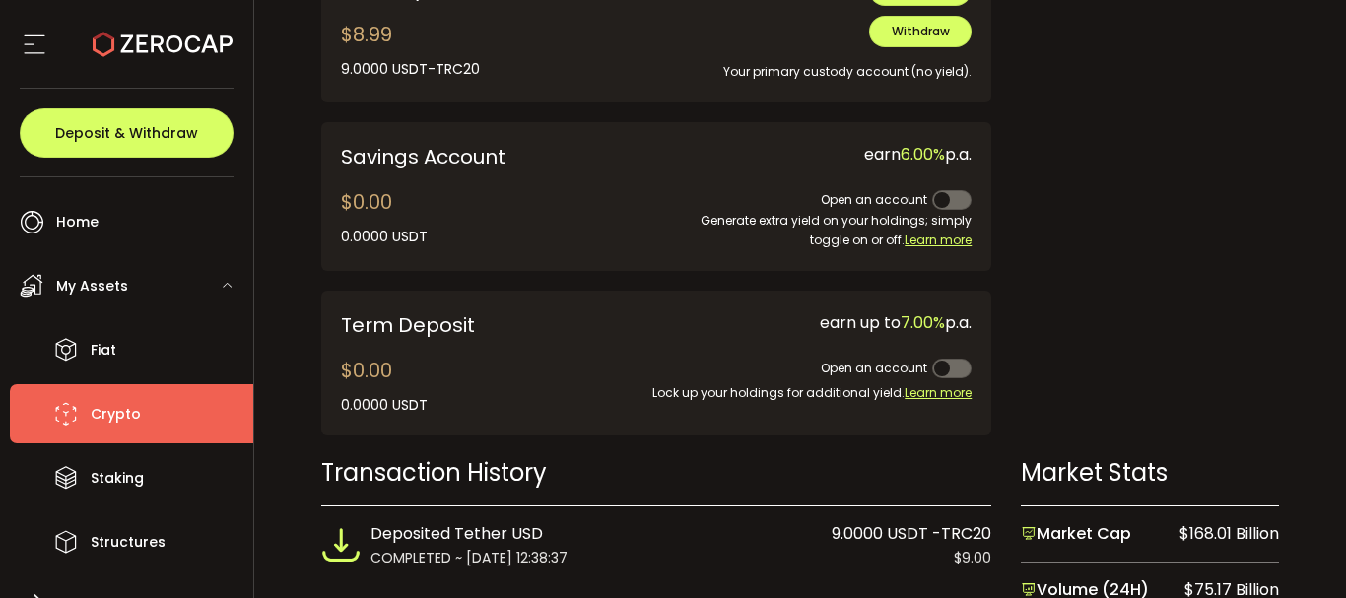
scroll to position [906, 0]
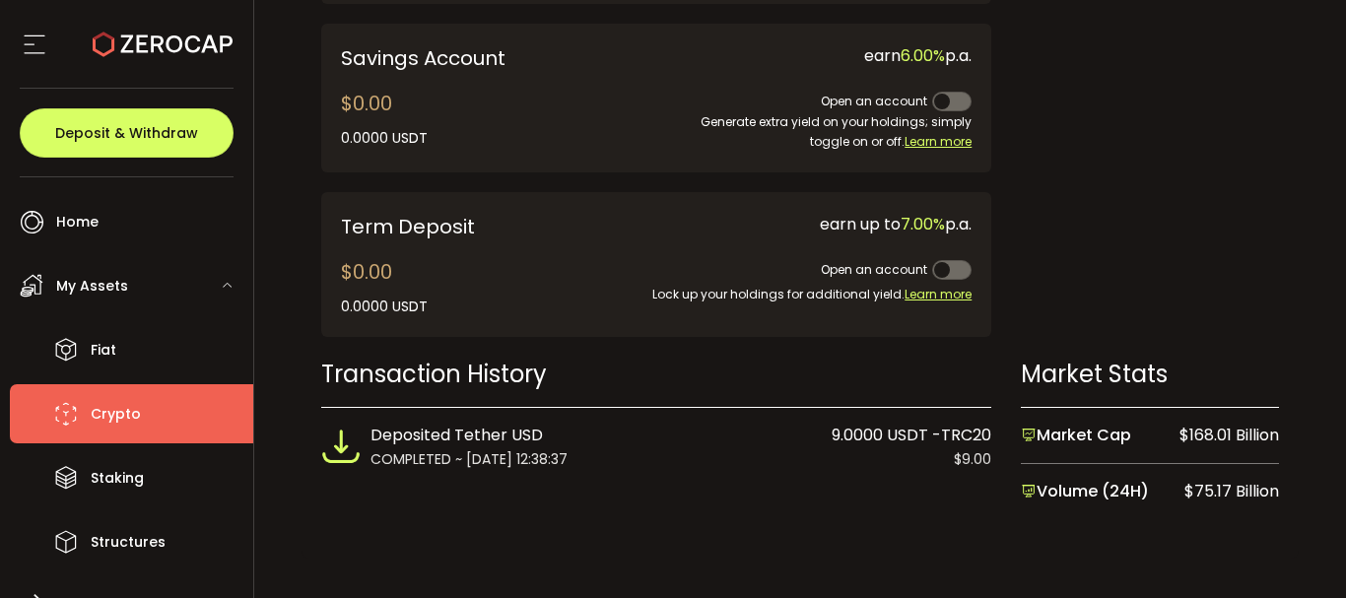
click at [428, 435] on span "Deposited Tether USD" at bounding box center [456, 436] width 172 height 26
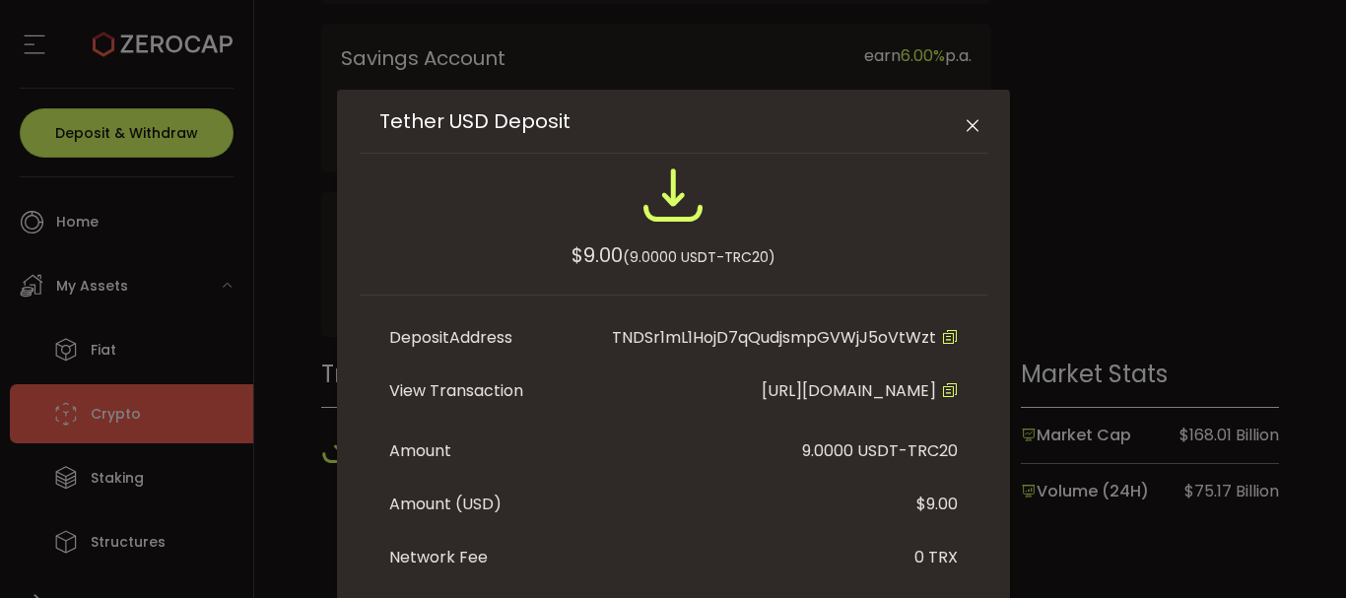
click at [966, 125] on icon "Close" at bounding box center [973, 126] width 20 height 20
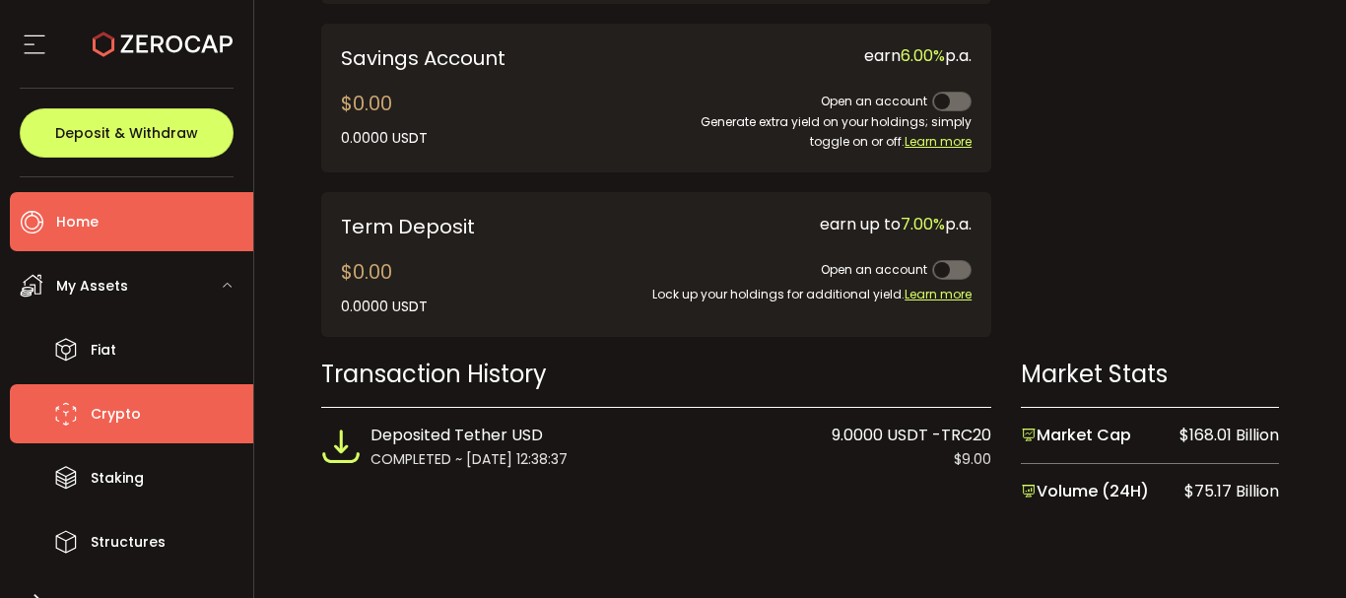
click at [55, 220] on li "Home" at bounding box center [131, 221] width 243 height 59
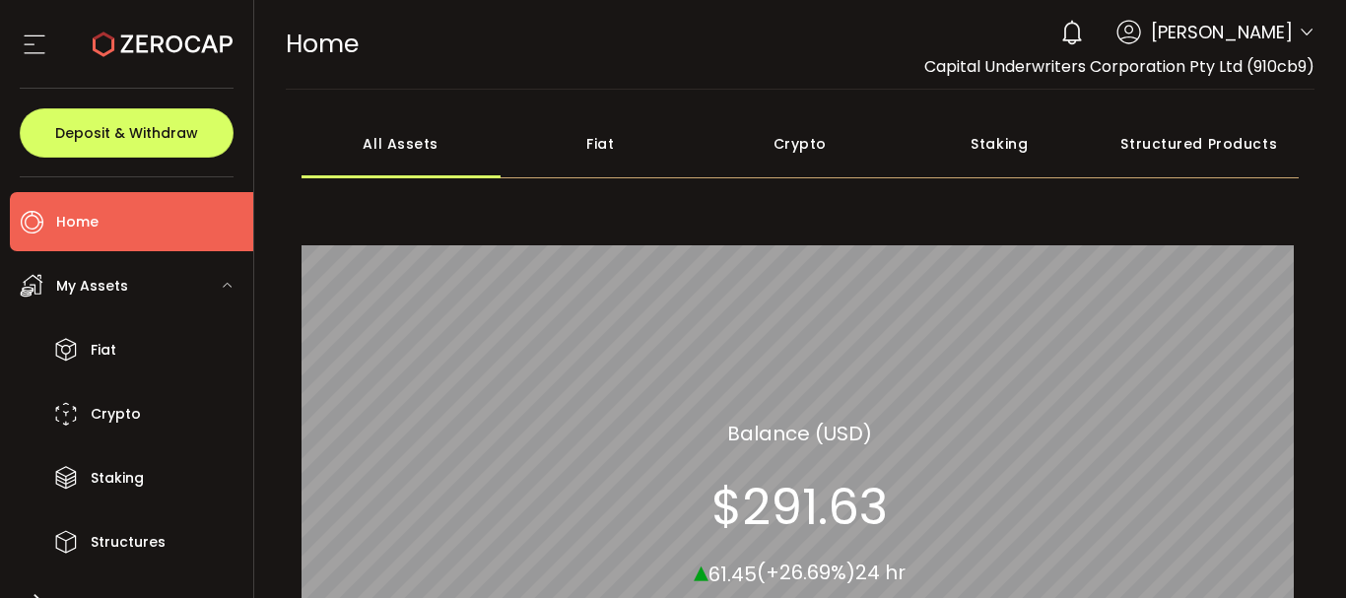
scroll to position [287, 0]
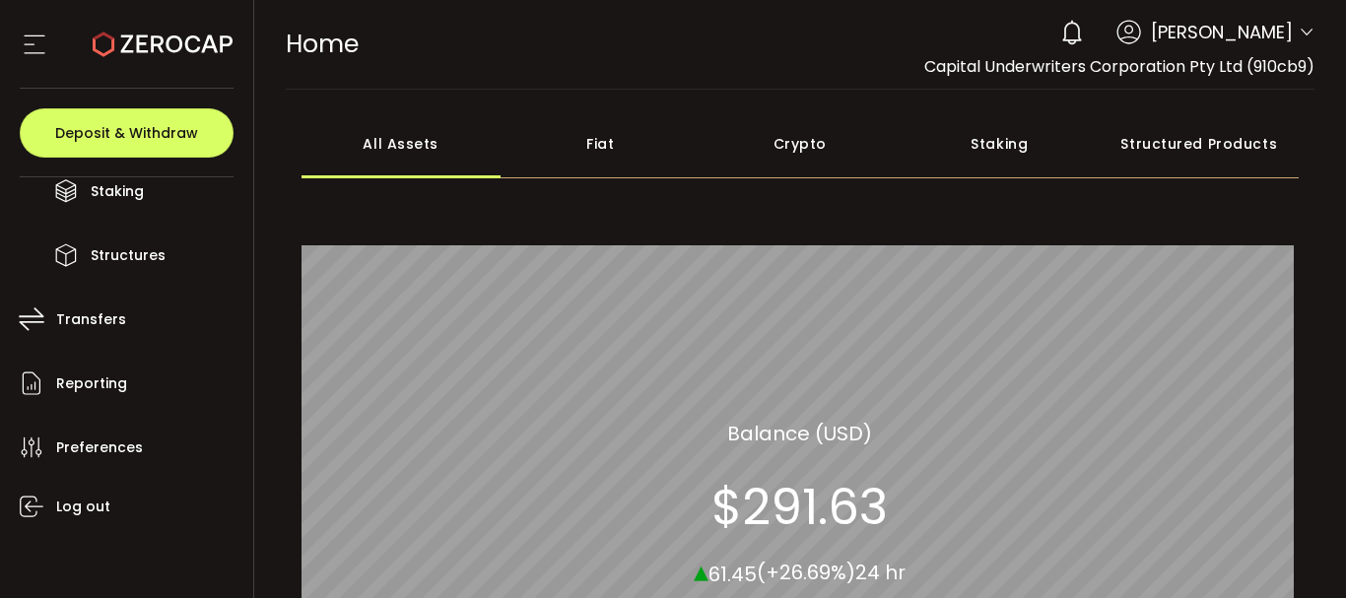
click at [802, 153] on div "Crypto" at bounding box center [800, 143] width 200 height 69
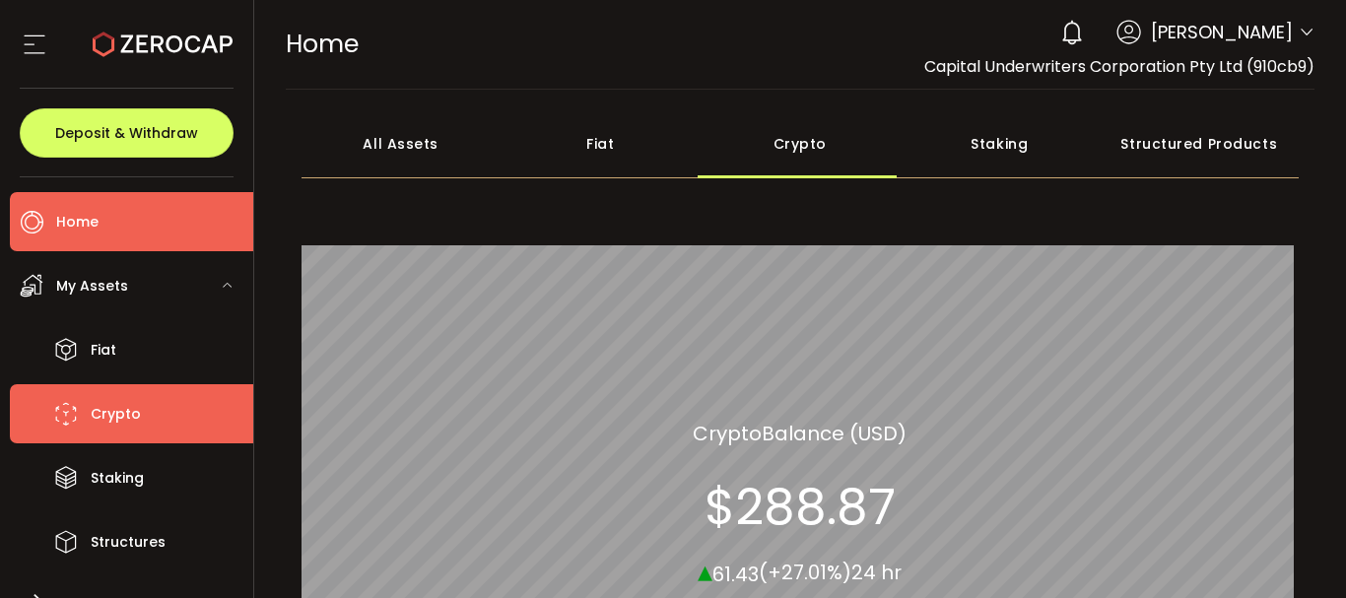
click at [108, 412] on span "Crypto" at bounding box center [116, 414] width 50 height 29
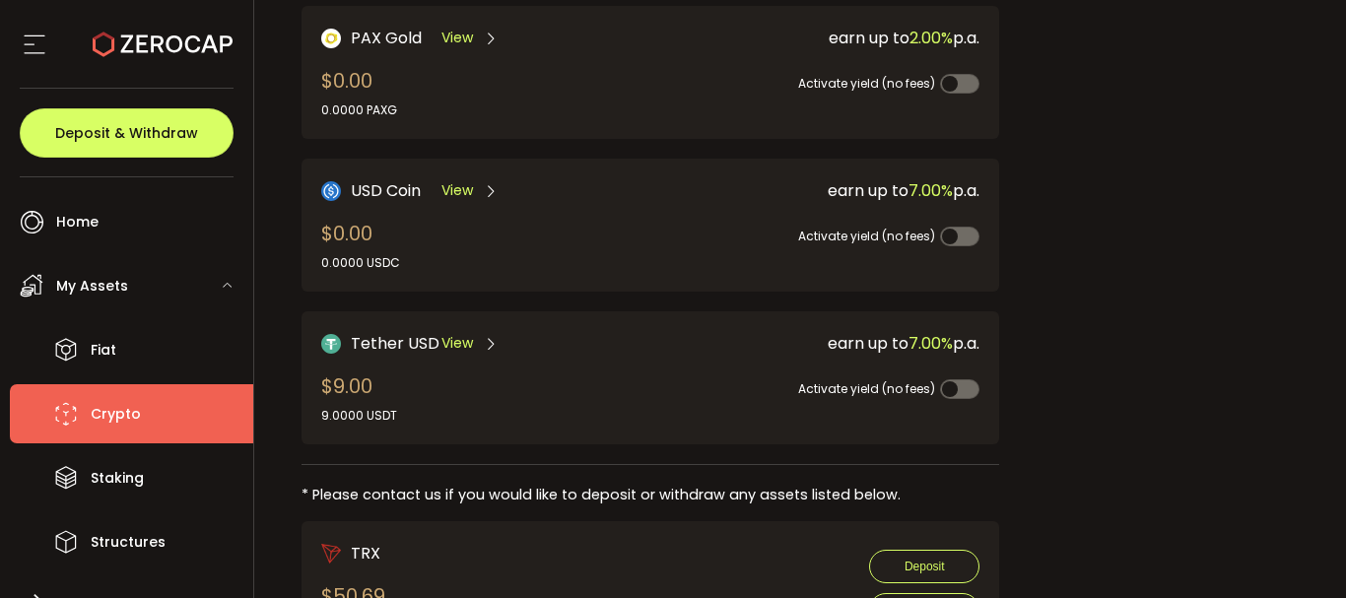
scroll to position [690, 0]
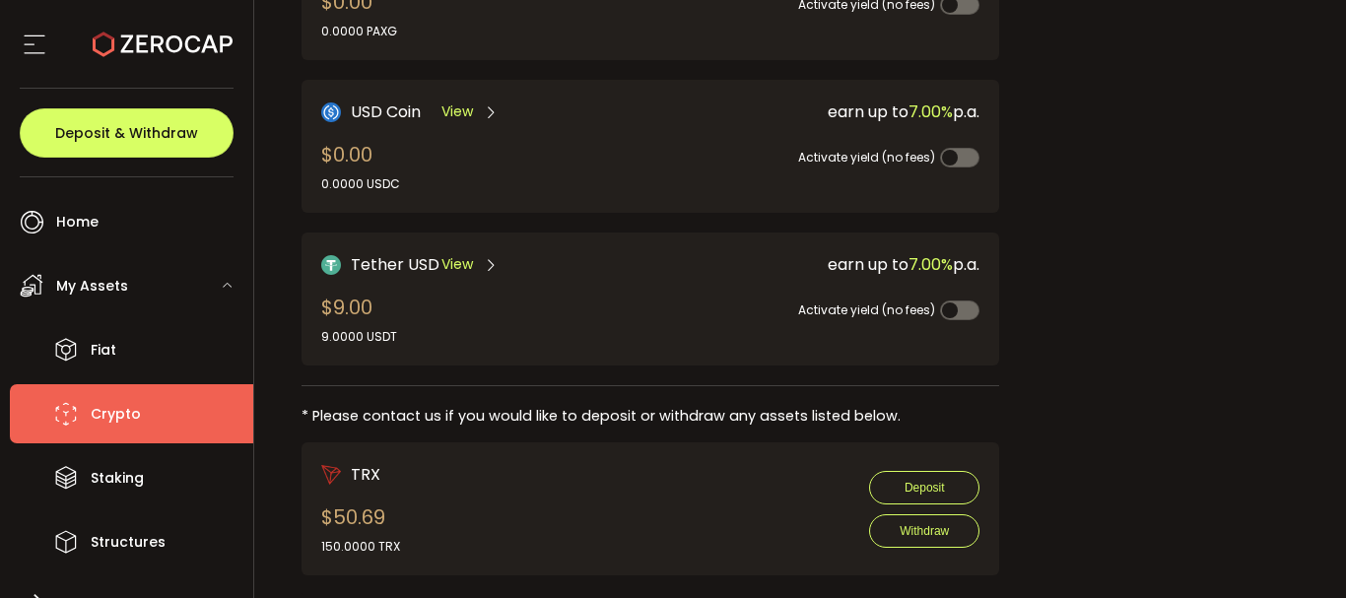
click at [406, 263] on span "Tether USD" at bounding box center [395, 264] width 89 height 25
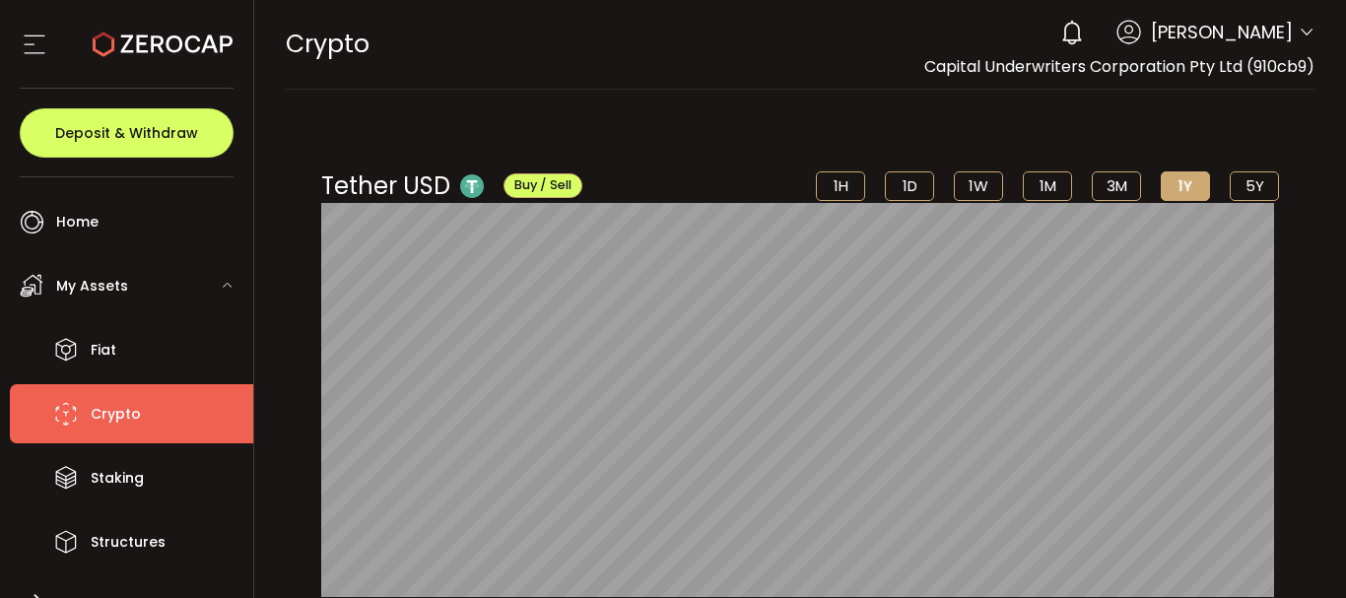
click at [85, 407] on li "Crypto" at bounding box center [131, 413] width 243 height 59
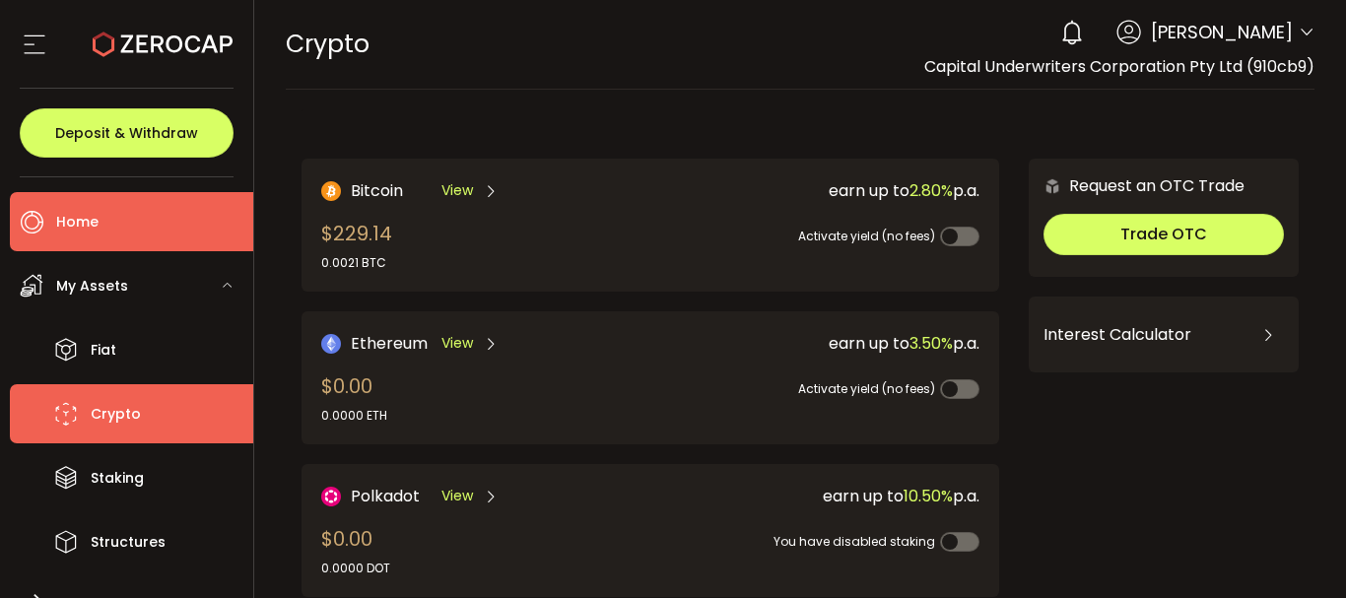
click at [99, 224] on li "Home" at bounding box center [131, 221] width 243 height 59
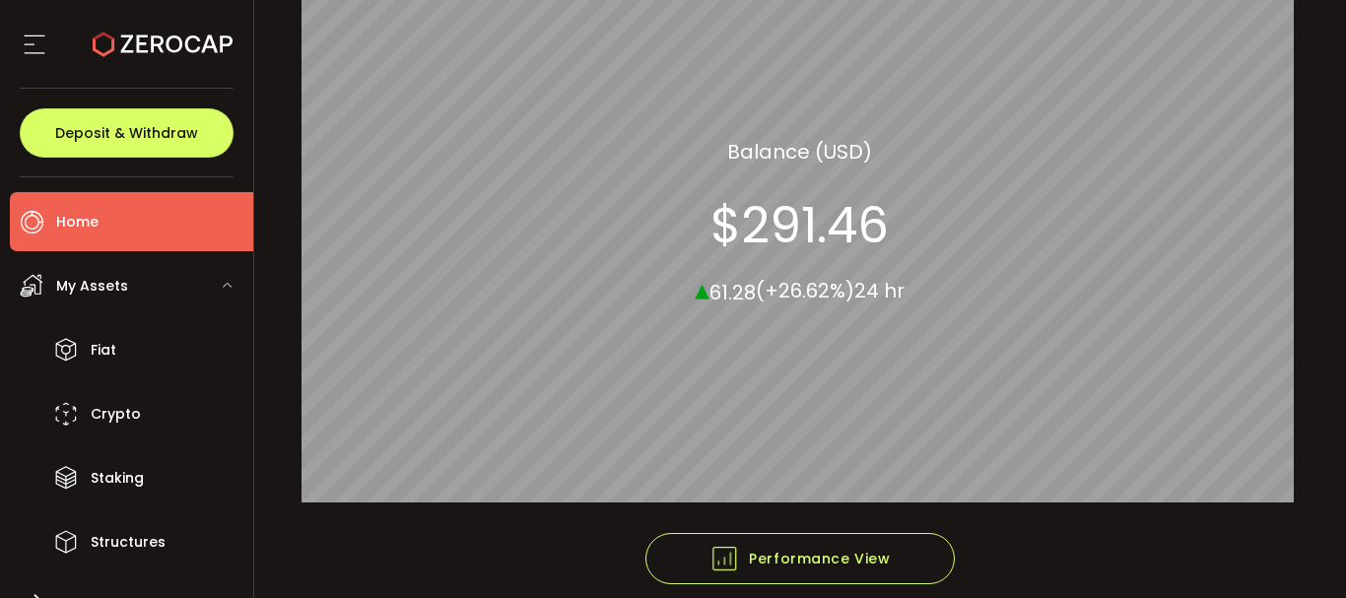
scroll to position [274, 0]
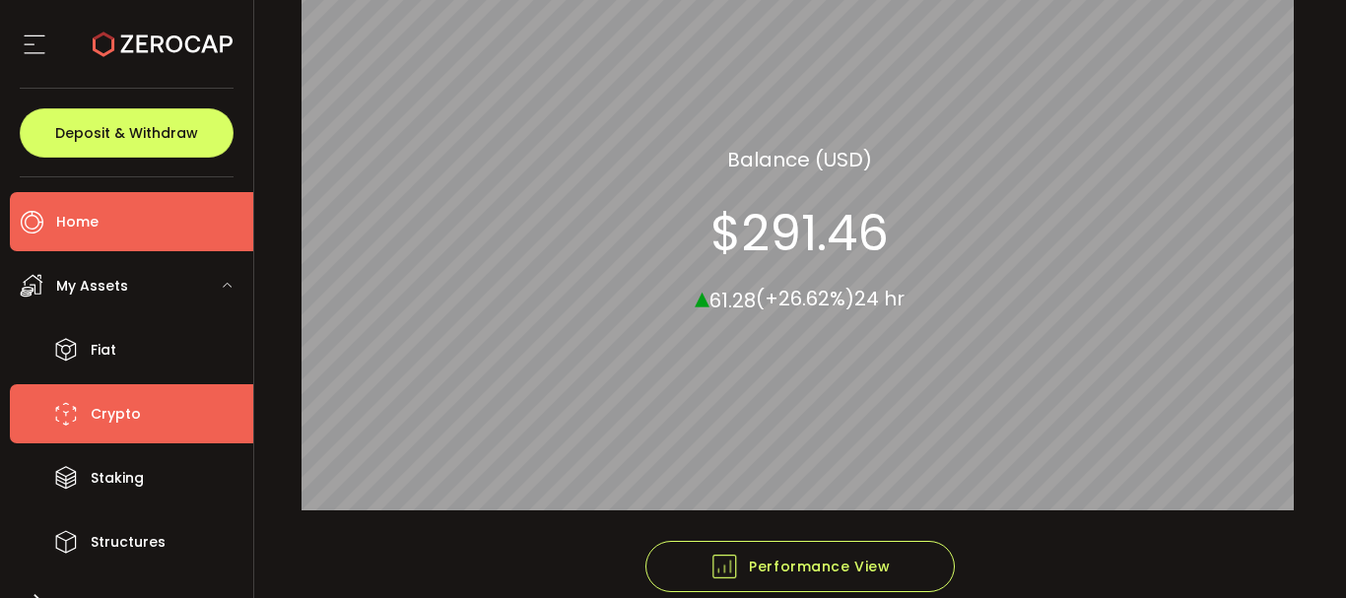
click at [107, 414] on span "Crypto" at bounding box center [116, 414] width 50 height 29
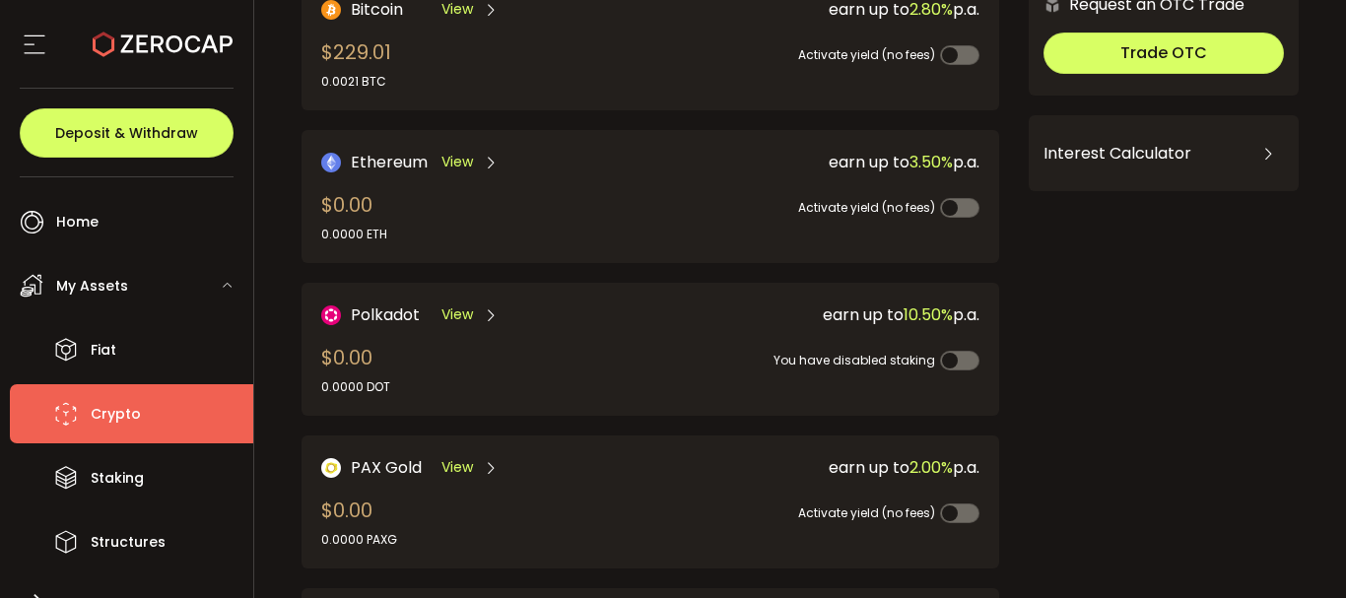
scroll to position [394, 0]
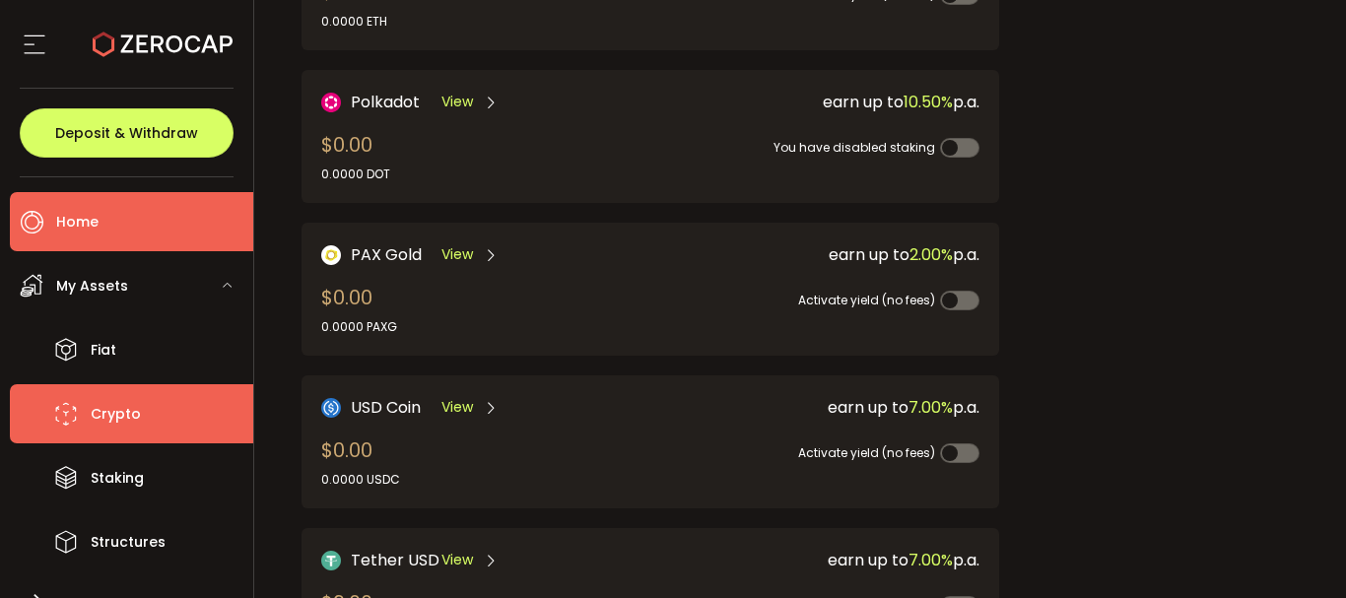
click at [97, 227] on span "Home" at bounding box center [77, 222] width 42 height 29
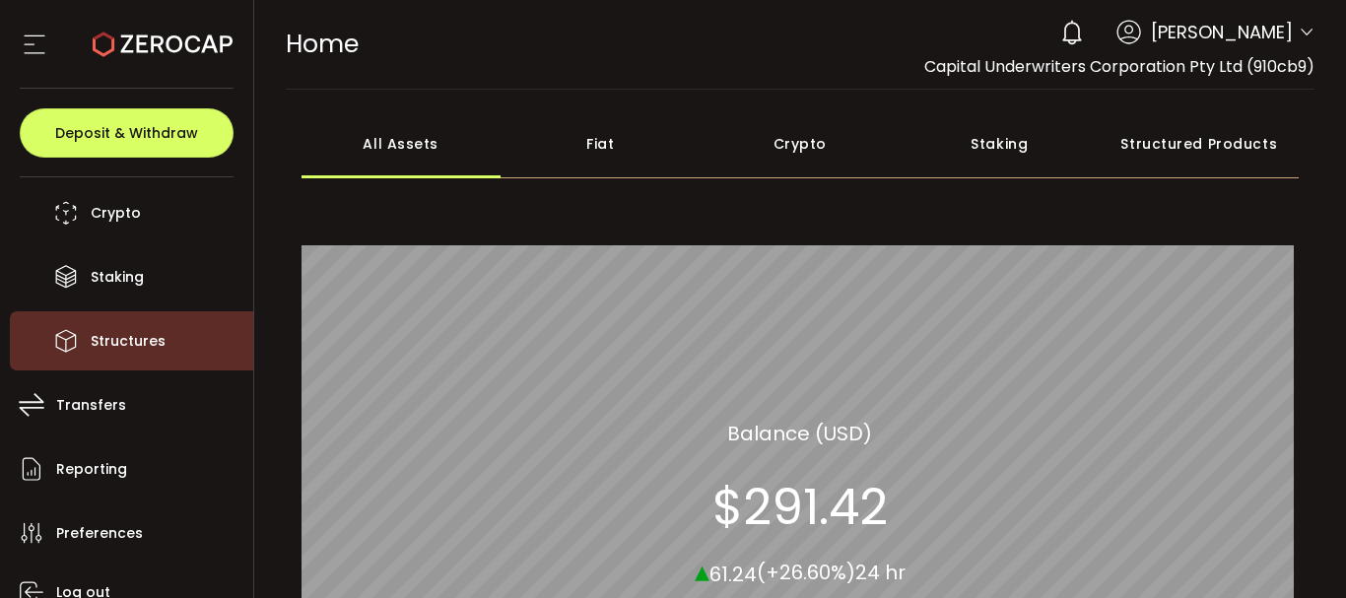
scroll to position [287, 0]
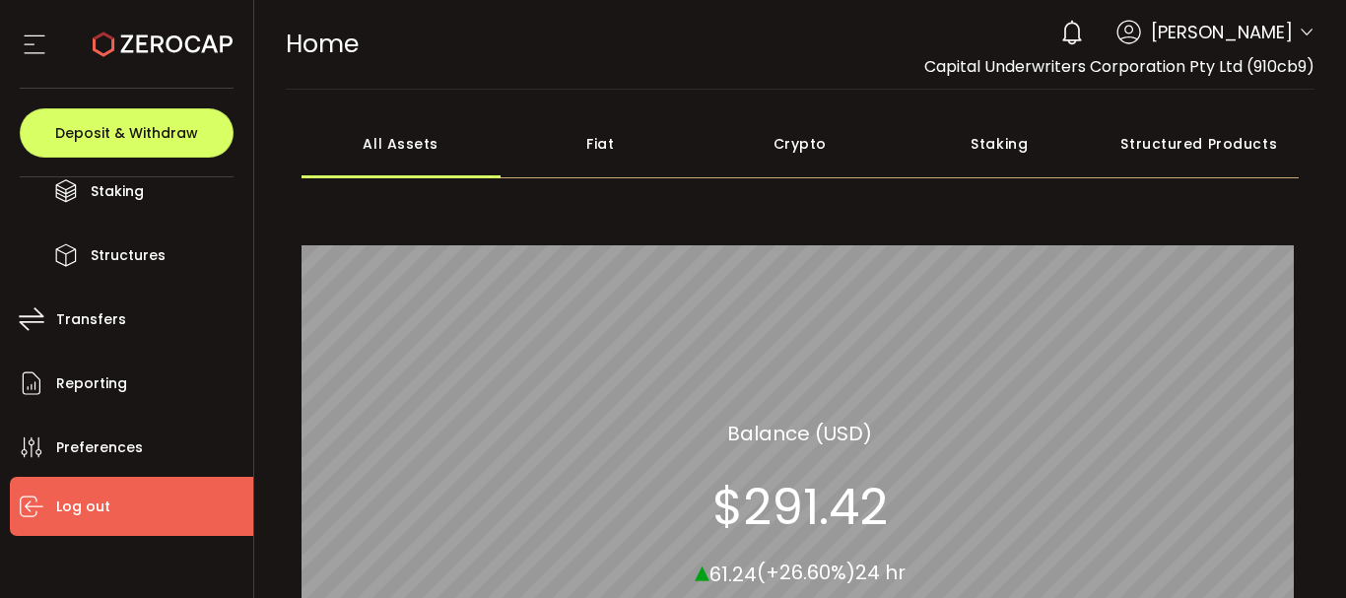
click at [96, 509] on span "Log out" at bounding box center [83, 507] width 54 height 29
